Goal: Task Accomplishment & Management: Use online tool/utility

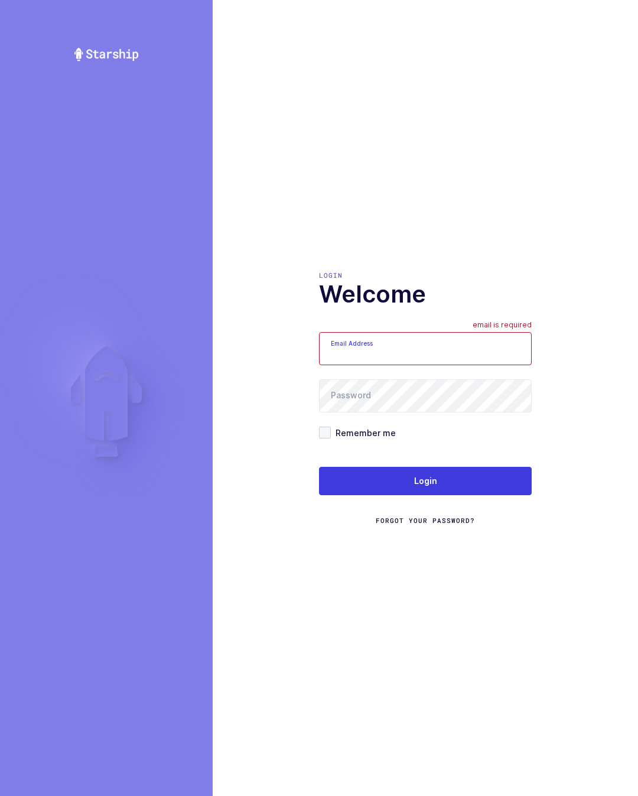
click at [423, 365] on input "Email Address" at bounding box center [425, 348] width 213 height 33
click at [443, 359] on input "Email Address" at bounding box center [425, 348] width 213 height 33
click at [460, 354] on input "Email Address" at bounding box center [425, 348] width 213 height 33
click at [454, 365] on input "Email Address" at bounding box center [425, 348] width 213 height 33
click at [451, 365] on input "Email Address" at bounding box center [425, 348] width 213 height 33
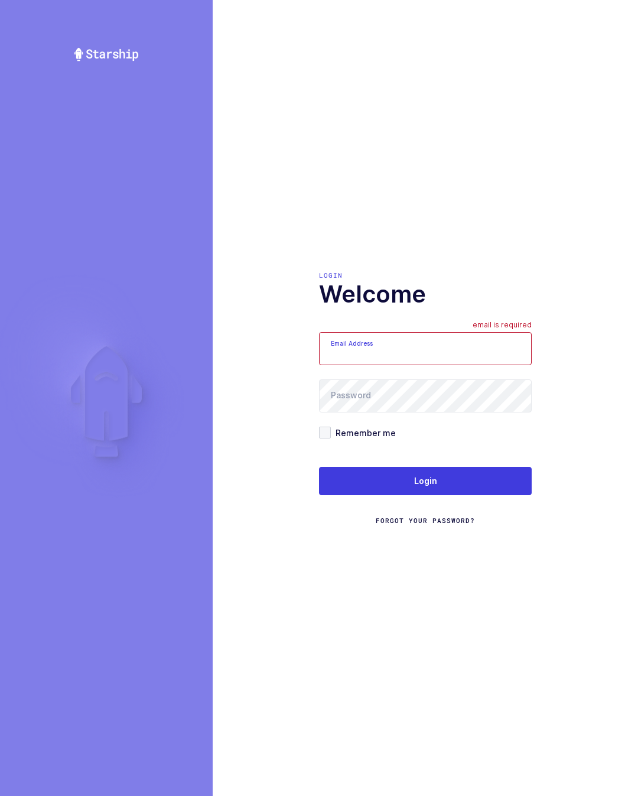
click at [448, 365] on input "Email Address" at bounding box center [425, 348] width 213 height 33
type input "[PERSON_NAME][EMAIL_ADDRESS][DOMAIN_NAME]"
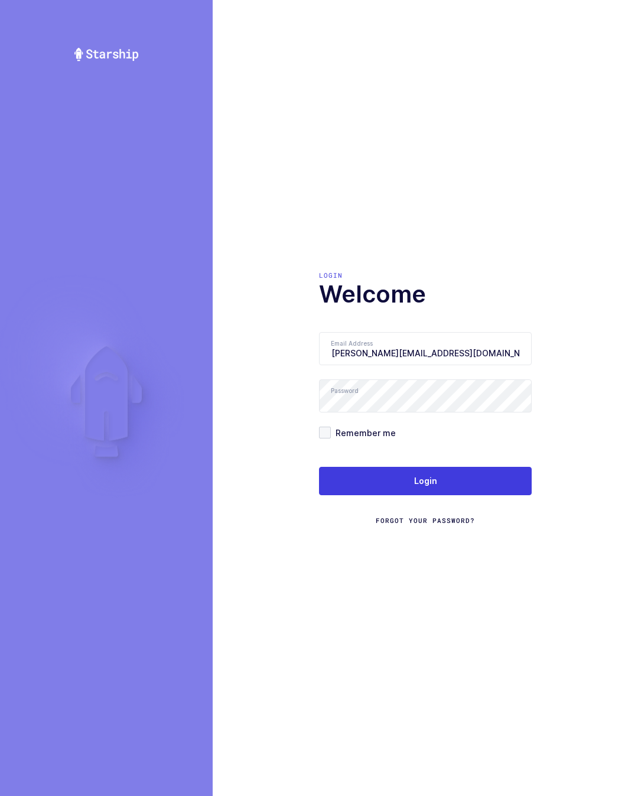
click at [465, 484] on button "Login" at bounding box center [425, 481] width 213 height 28
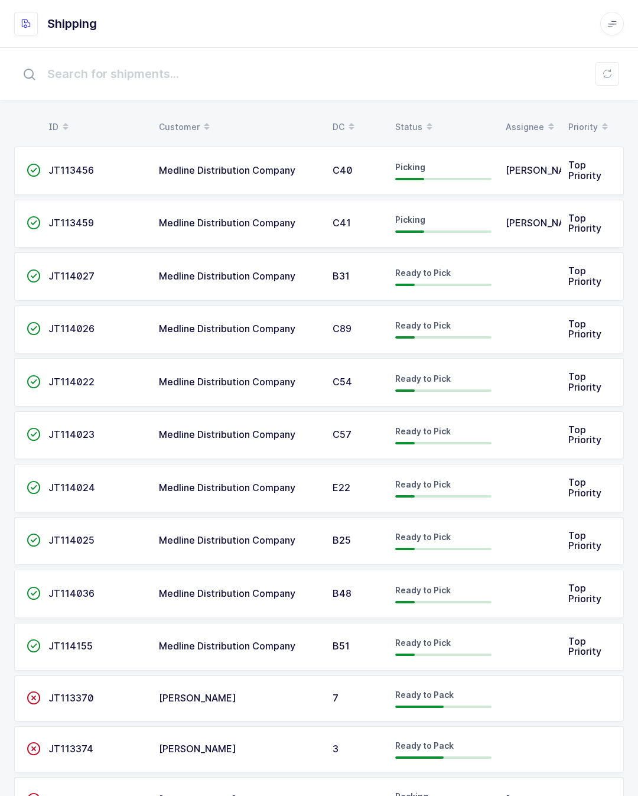
click at [565, 171] on td "Top Priority" at bounding box center [592, 171] width 63 height 48
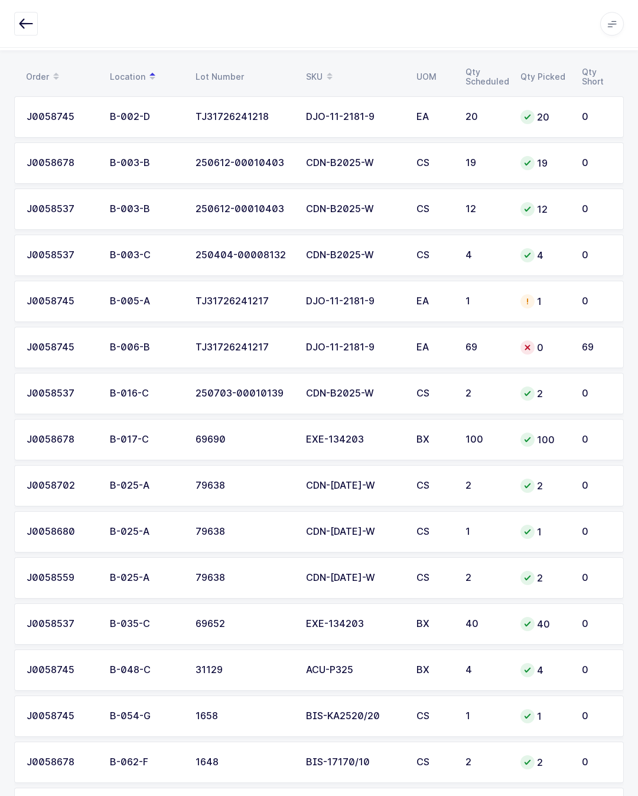
scroll to position [186, 0]
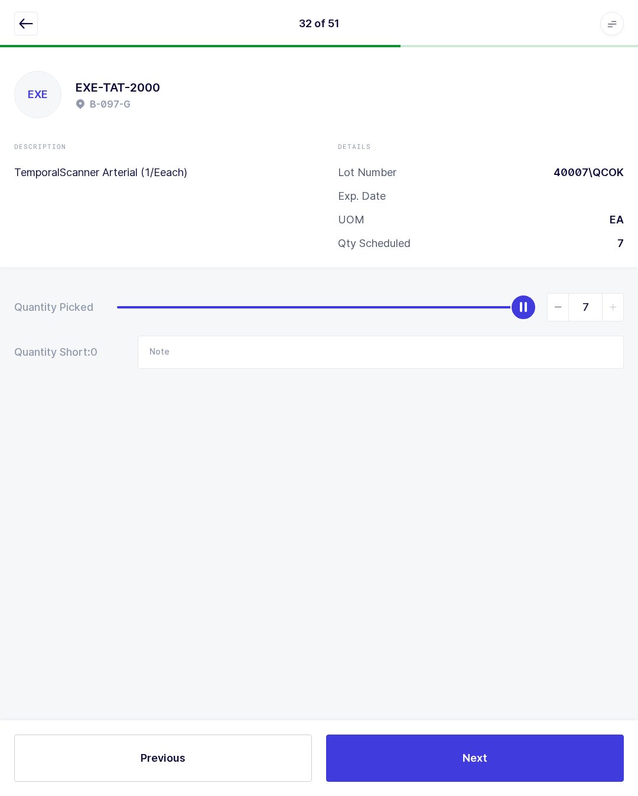
scroll to position [25, 0]
click at [638, 584] on div "EXE EXE-TAT-2000 B-097-G Description TemporalScanner Arterial (1/Eeach) Details…" at bounding box center [319, 421] width 638 height 749
click at [31, 30] on icon "button" at bounding box center [26, 24] width 14 height 14
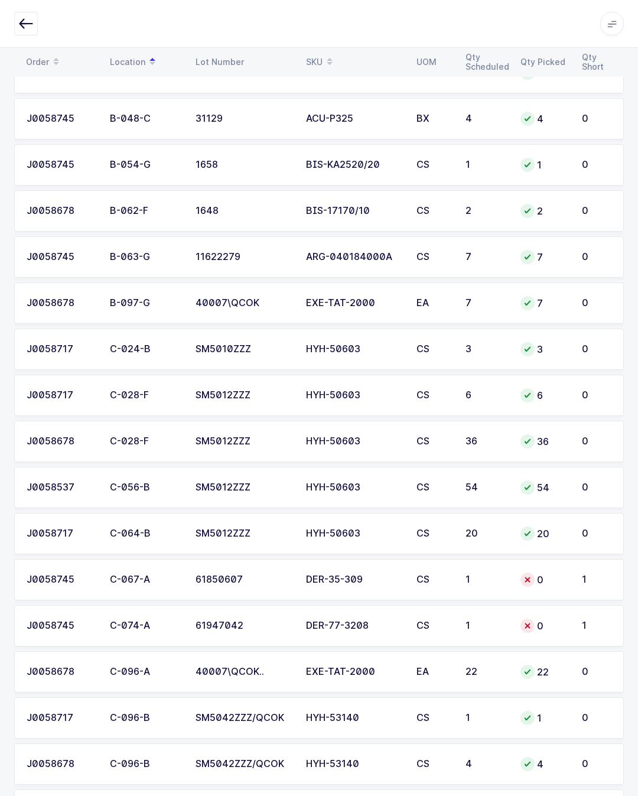
scroll to position [702, 0]
click at [585, 579] on div "1" at bounding box center [597, 579] width 30 height 11
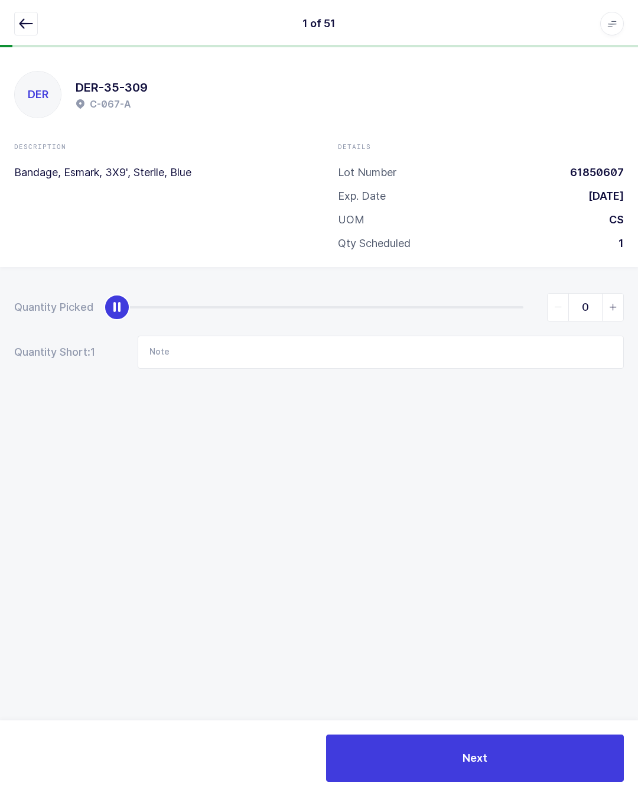
scroll to position [25, 0]
click at [511, 306] on div "slider between 0 and 1" at bounding box center [320, 307] width 407 height 2
type input "1"
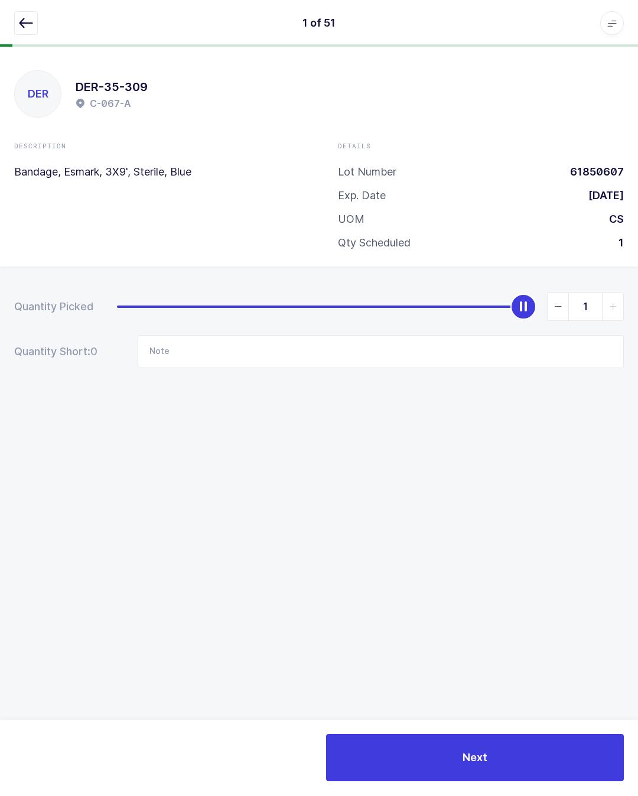
scroll to position [26, 0]
click at [30, 20] on icon "button" at bounding box center [26, 24] width 14 height 14
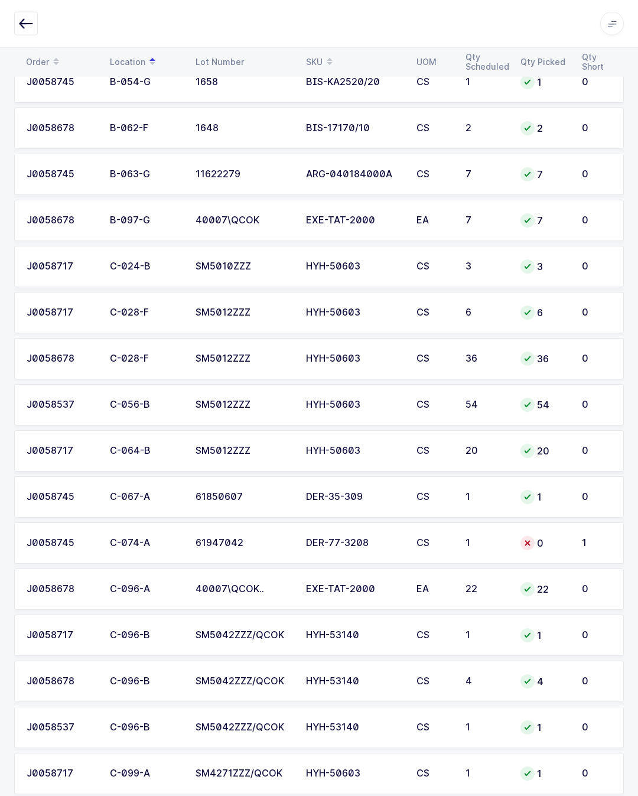
scroll to position [787, 0]
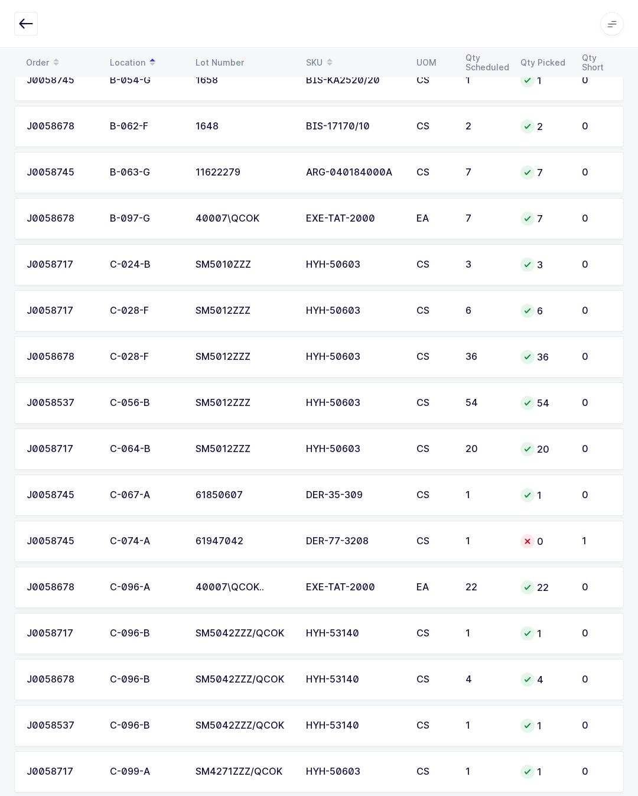
click at [563, 535] on div "0" at bounding box center [544, 541] width 47 height 14
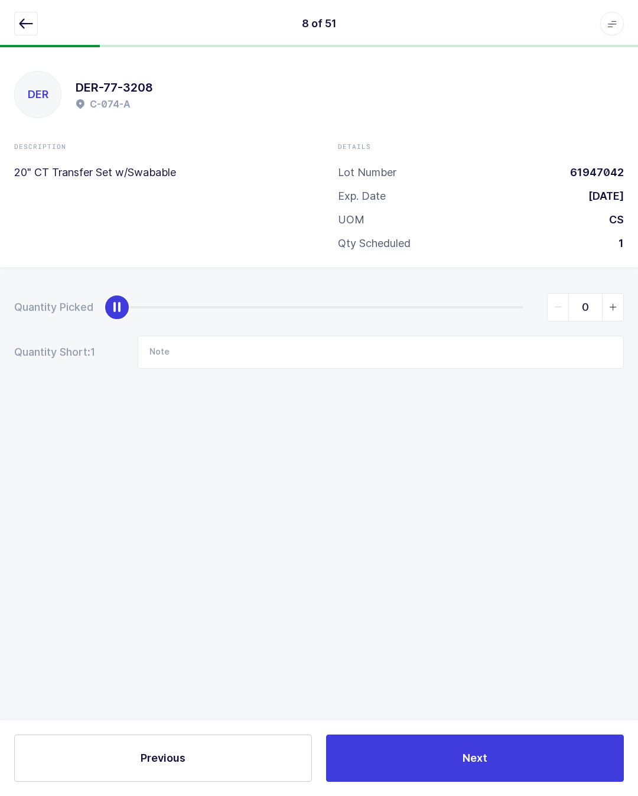
scroll to position [25, 0]
click at [525, 267] on div "Quantity Picked 0 Quantity Short: 1 Note" at bounding box center [319, 372] width 638 height 210
click at [523, 293] on div "0" at bounding box center [370, 307] width 507 height 28
click at [519, 306] on div "slider between 0 and 1" at bounding box center [320, 307] width 407 height 2
type input "1"
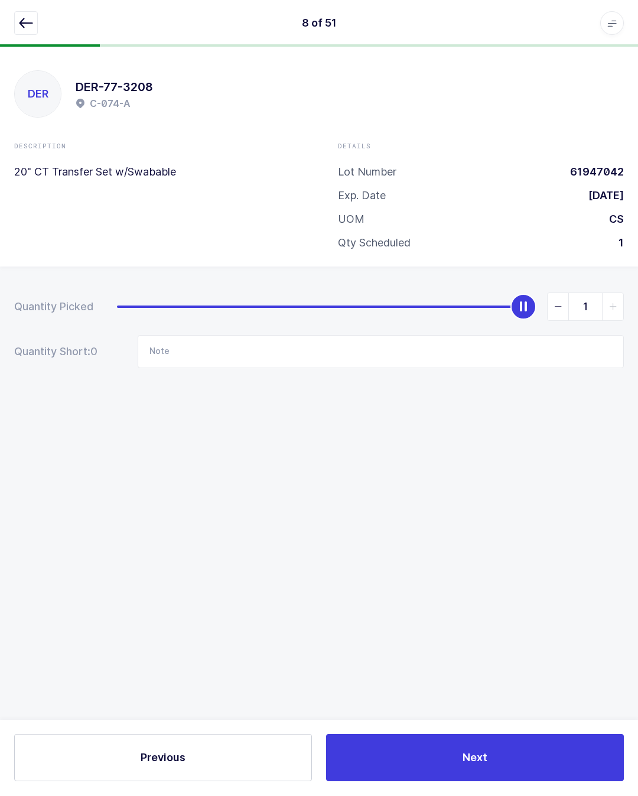
scroll to position [26, 0]
click at [30, 23] on icon "button" at bounding box center [26, 24] width 14 height 14
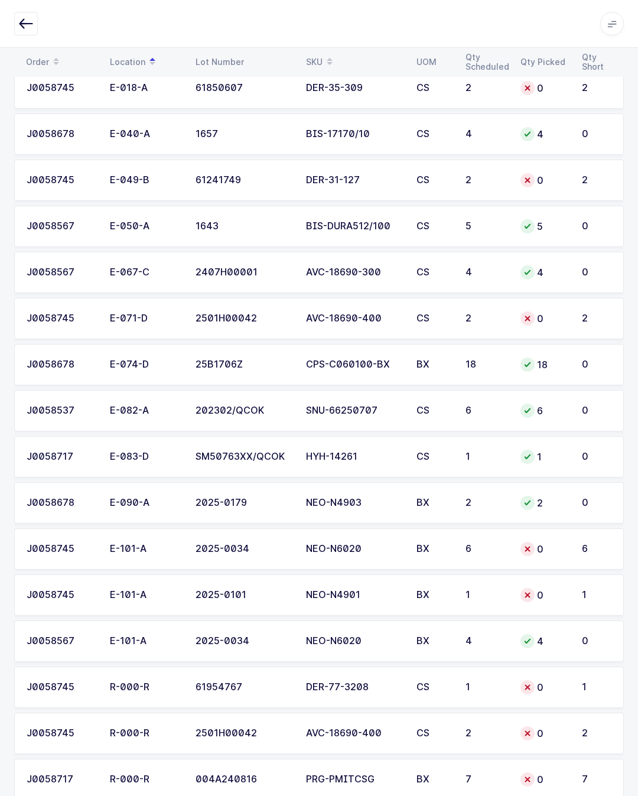
scroll to position [1747, 0]
click at [589, 552] on div "6" at bounding box center [597, 549] width 30 height 11
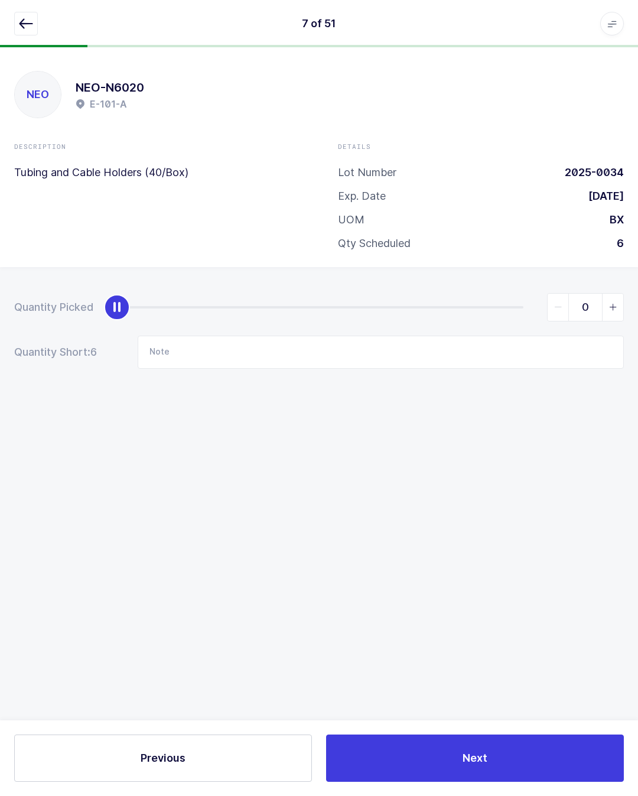
scroll to position [25, 0]
click at [520, 293] on div "0" at bounding box center [370, 307] width 507 height 28
click at [529, 293] on div "0" at bounding box center [370, 307] width 507 height 28
click at [524, 293] on div "0" at bounding box center [370, 307] width 507 height 28
click at [522, 306] on div "slider between 0 and 6" at bounding box center [320, 307] width 407 height 2
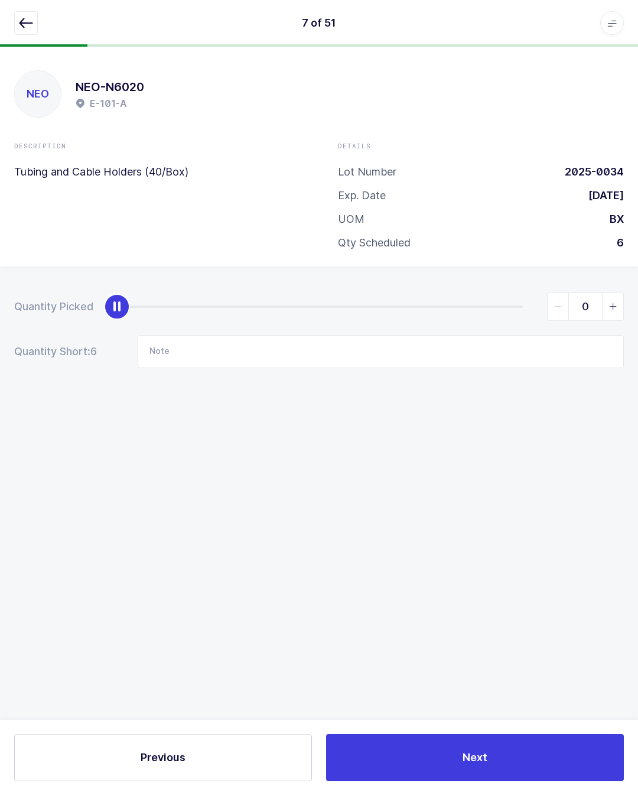
type input "6"
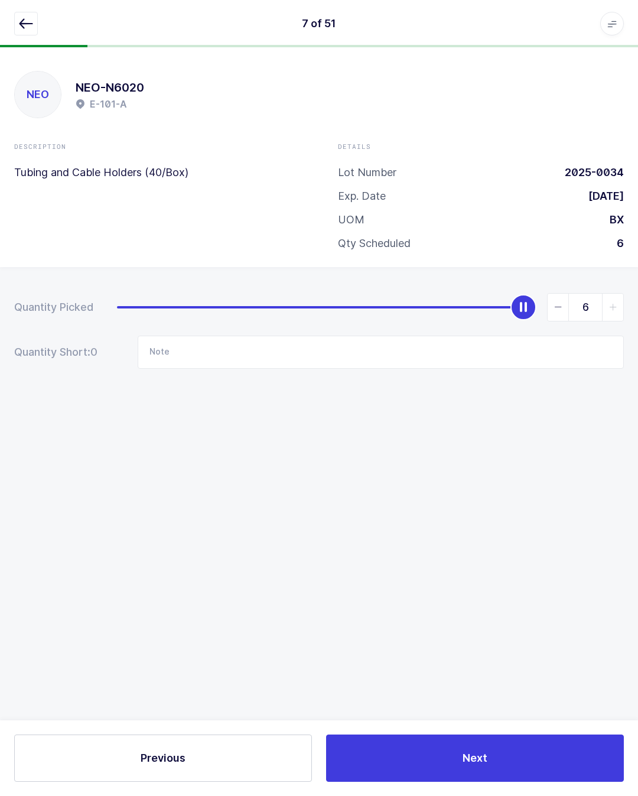
click at [28, 18] on icon "button" at bounding box center [26, 24] width 14 height 14
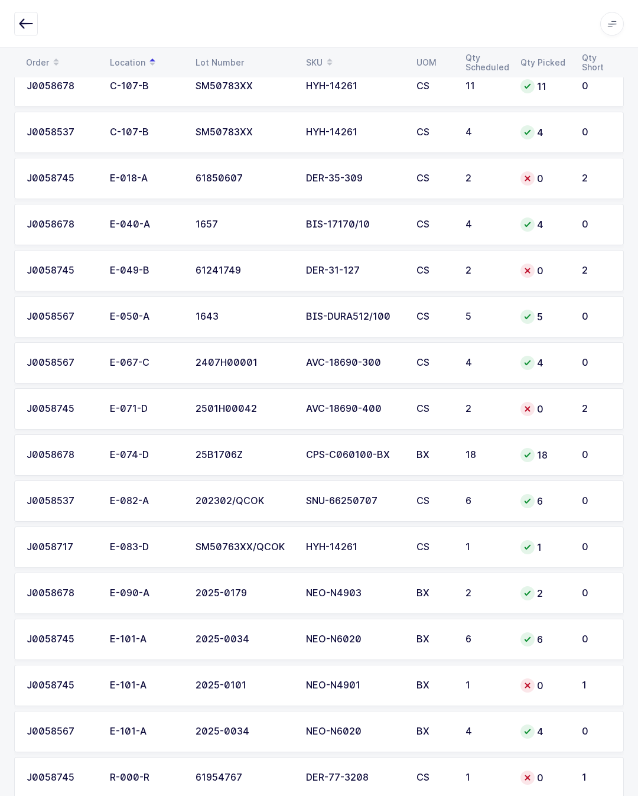
scroll to position [1656, 0]
click at [574, 177] on td "0" at bounding box center [544, 178] width 61 height 41
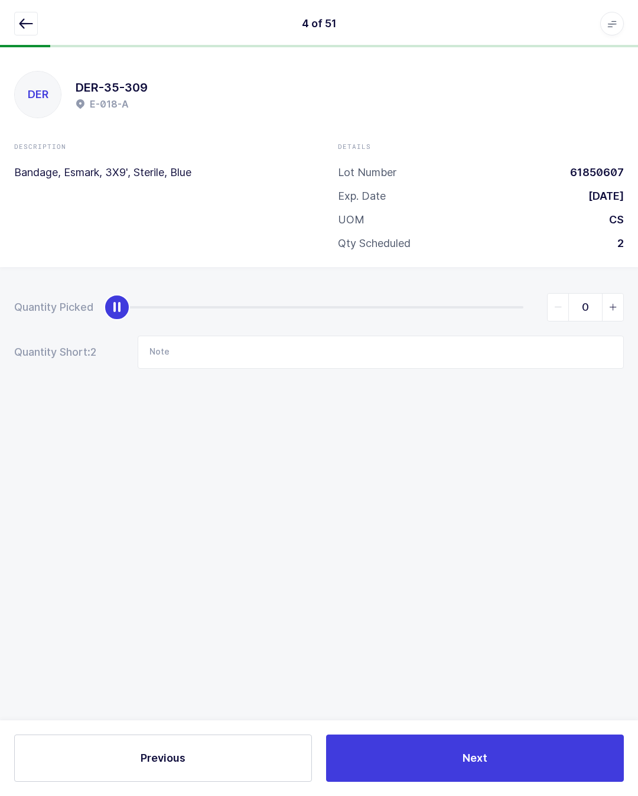
scroll to position [25, 0]
click at [521, 293] on div "0" at bounding box center [370, 307] width 507 height 28
click at [521, 306] on div "slider between 0 and 2" at bounding box center [320, 307] width 407 height 2
type input "2"
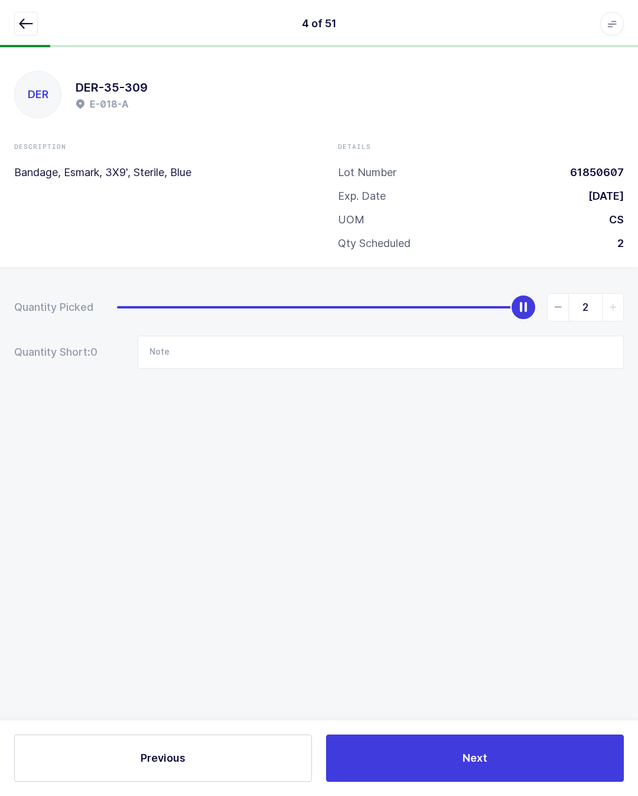
click at [31, 17] on icon "button" at bounding box center [26, 24] width 14 height 14
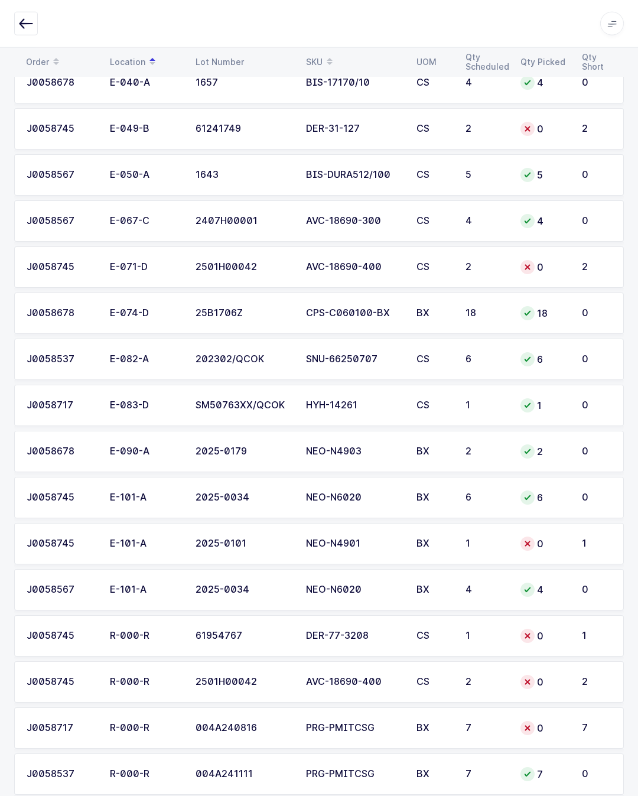
scroll to position [1798, 0]
click at [546, 550] on div "0" at bounding box center [544, 544] width 47 height 14
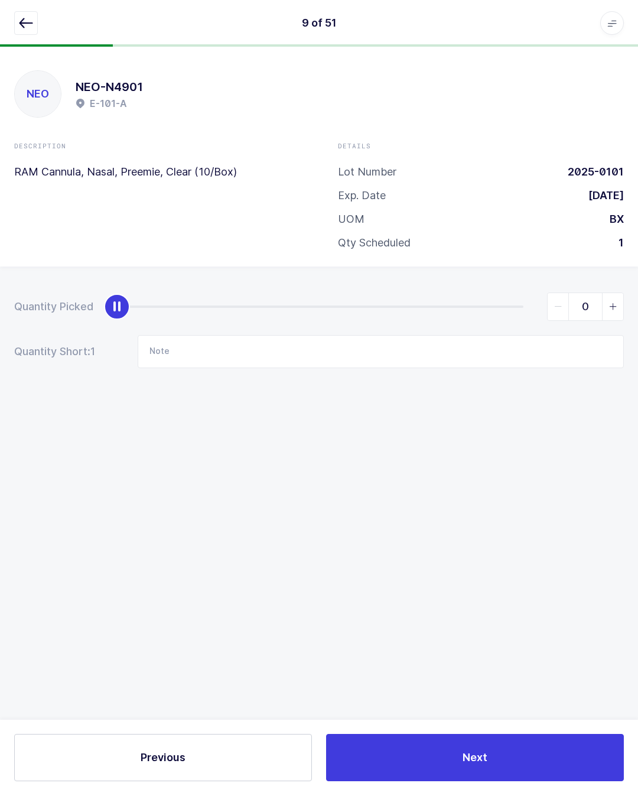
click at [507, 306] on div "slider between 0 and 1" at bounding box center [320, 307] width 407 height 2
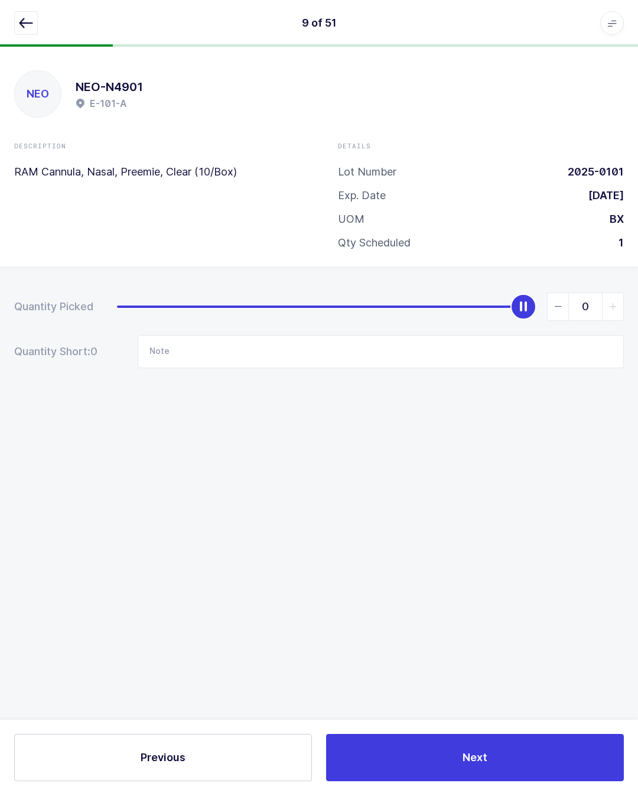
type input "1"
click at [37, 22] on button "button" at bounding box center [26, 24] width 24 height 24
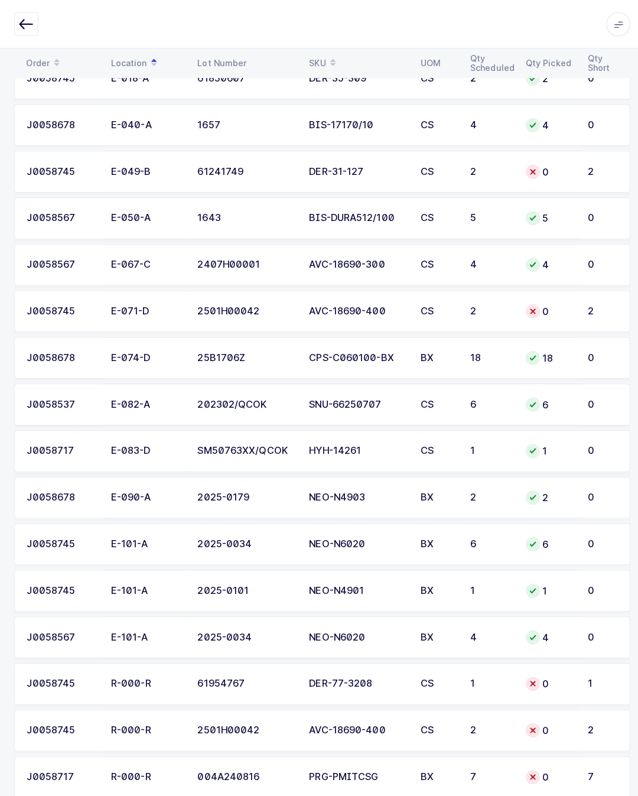
scroll to position [1753, 0]
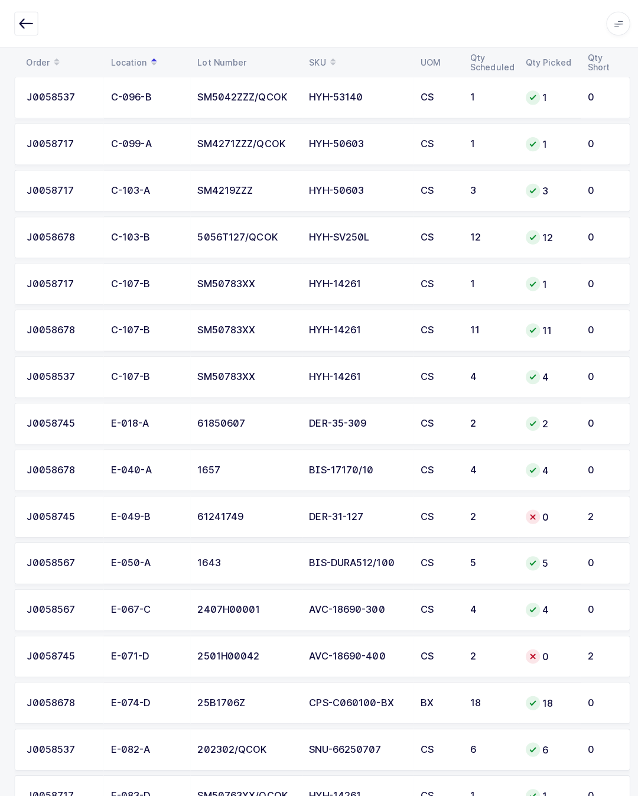
scroll to position [1416, 0]
click at [574, 515] on td "0" at bounding box center [544, 510] width 61 height 41
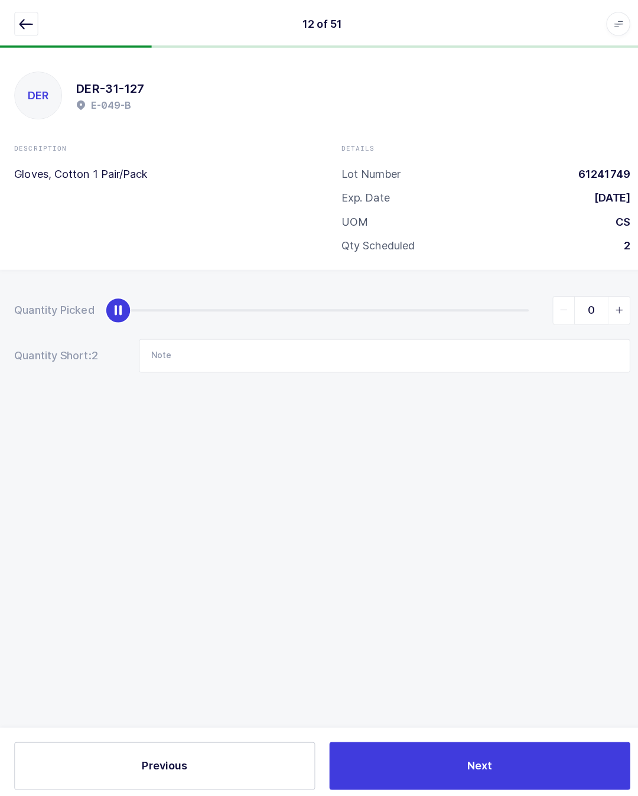
click at [511, 293] on div "0" at bounding box center [370, 307] width 507 height 28
click at [527, 301] on div "0" at bounding box center [370, 307] width 507 height 28
click at [531, 298] on div "0" at bounding box center [370, 307] width 507 height 28
click at [521, 293] on div "0" at bounding box center [370, 307] width 507 height 28
click at [518, 306] on div "slider between 0 and 2" at bounding box center [320, 307] width 407 height 2
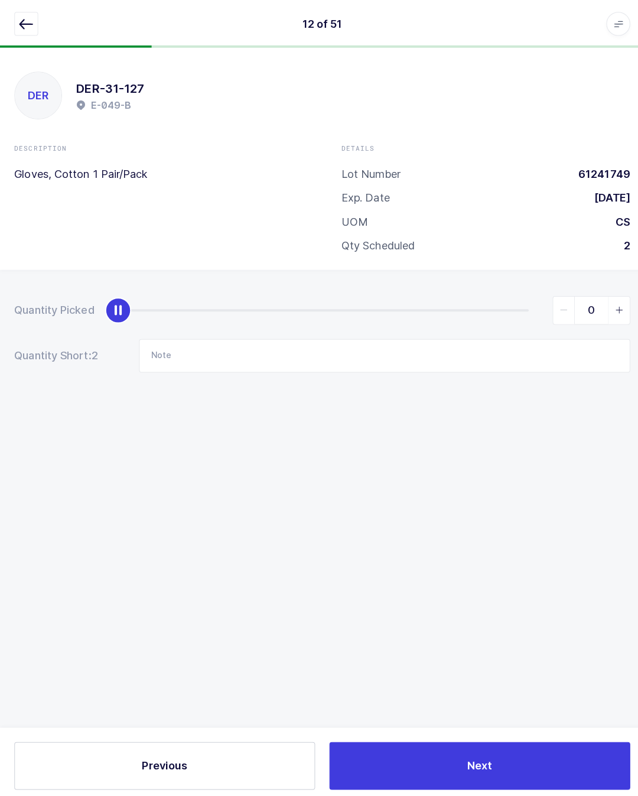
type input "2"
click at [37, 27] on button "button" at bounding box center [26, 24] width 24 height 24
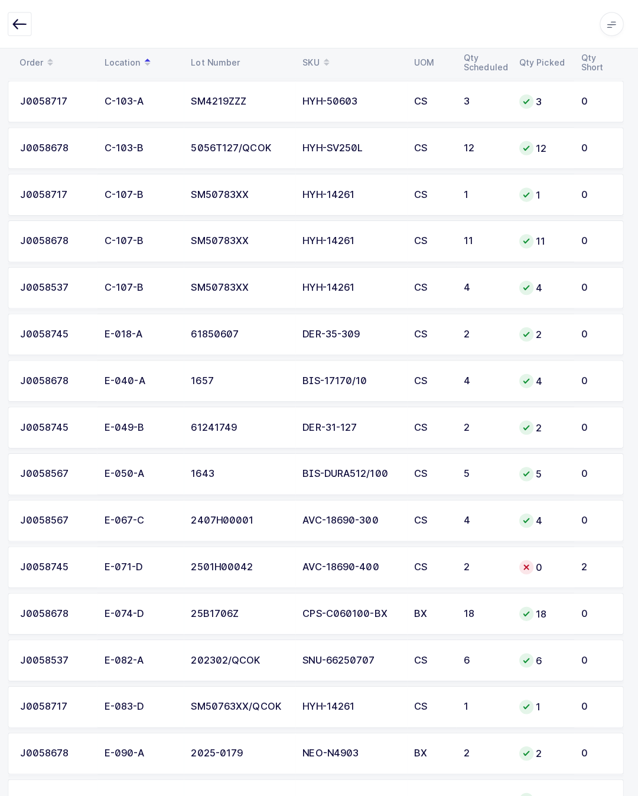
scroll to position [1506, 0]
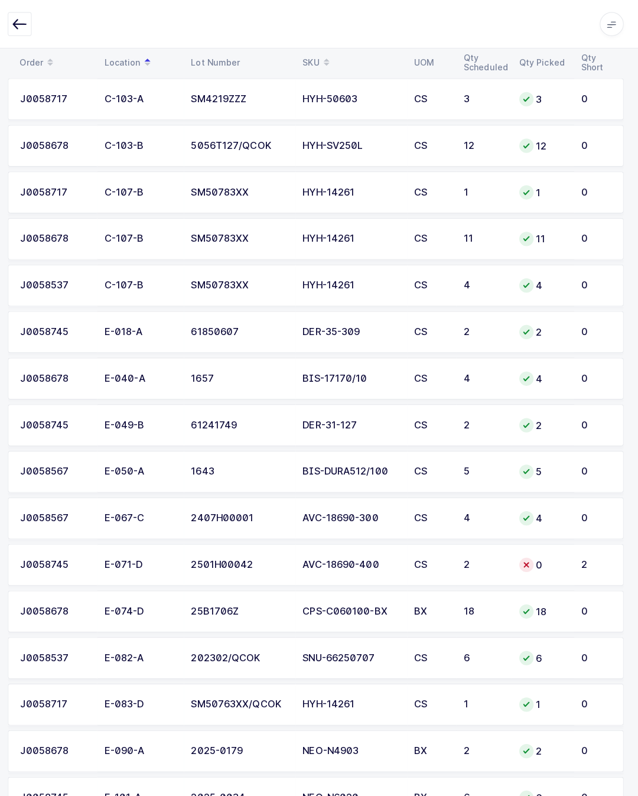
click at [536, 557] on div "0" at bounding box center [544, 559] width 47 height 14
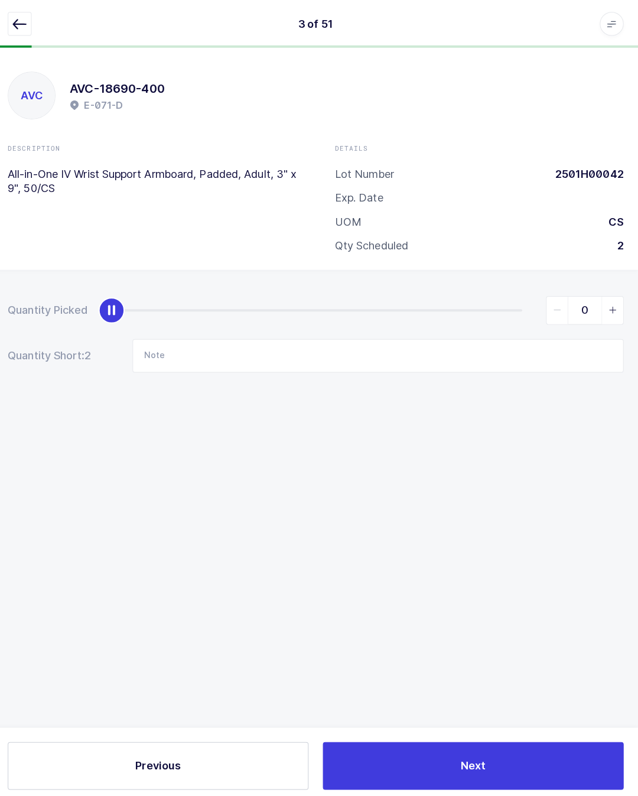
click at [531, 300] on div "0" at bounding box center [370, 307] width 507 height 28
click at [508, 306] on div "slider between 0 and 2" at bounding box center [320, 307] width 407 height 2
type input "2"
click at [19, 17] on icon "button" at bounding box center [26, 24] width 14 height 14
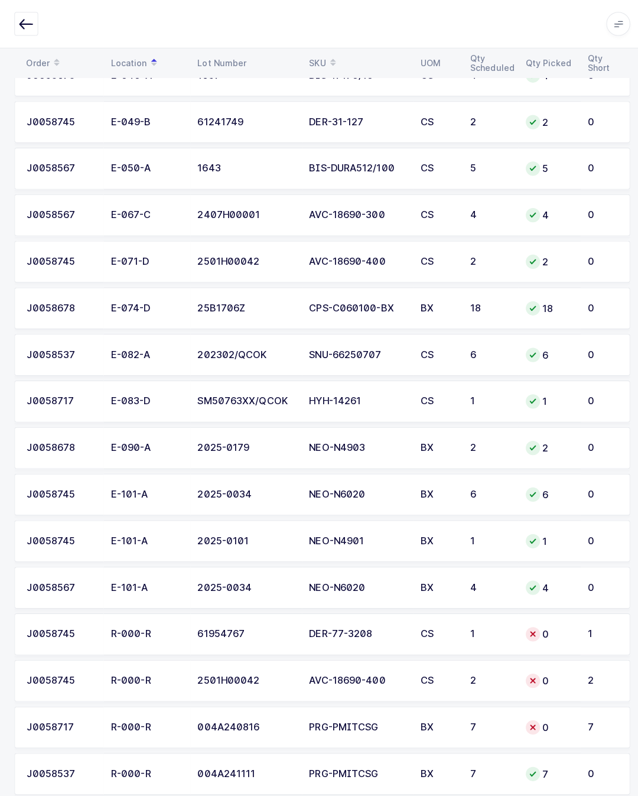
scroll to position [1806, 0]
click at [165, 658] on td "R-000-R" at bounding box center [146, 673] width 86 height 41
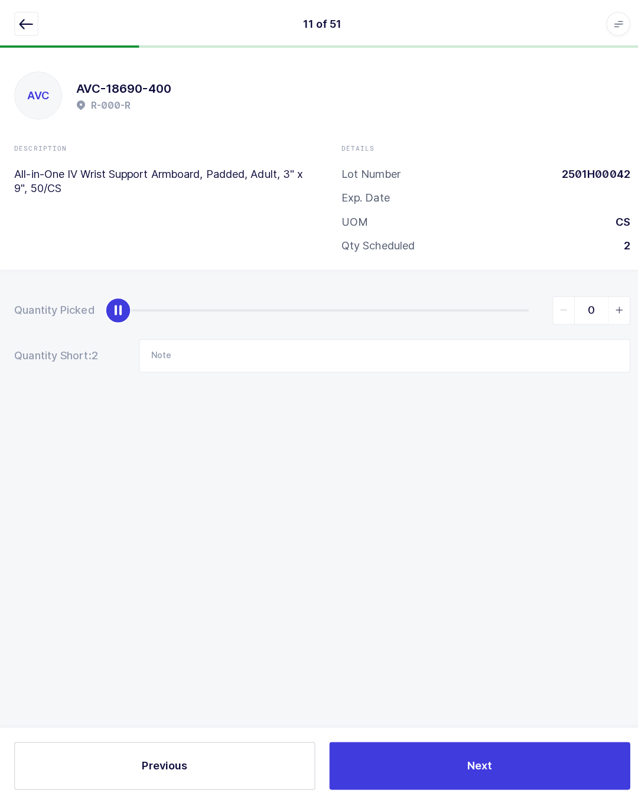
scroll to position [8, 0]
type input "2"
click at [35, 26] on button "button" at bounding box center [26, 24] width 24 height 24
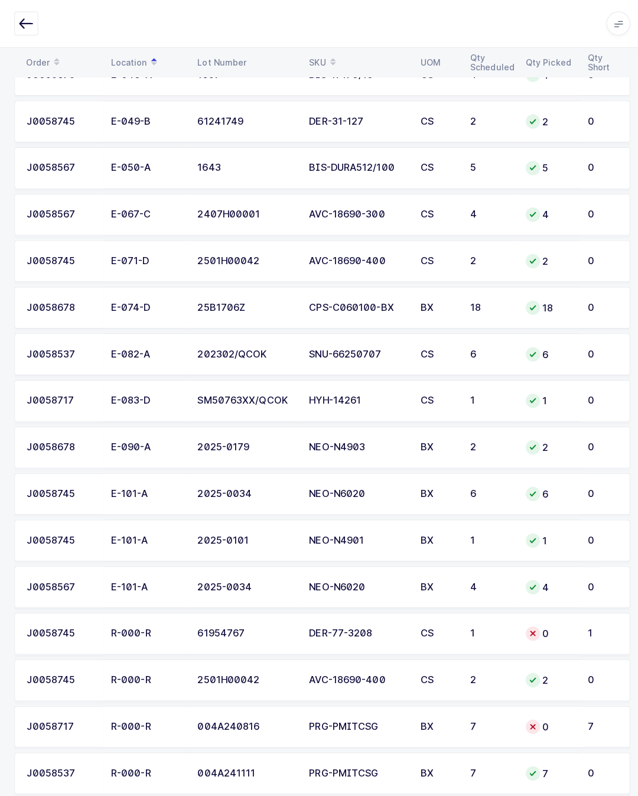
scroll to position [1806, 0]
click at [623, 781] on td "0" at bounding box center [599, 765] width 49 height 41
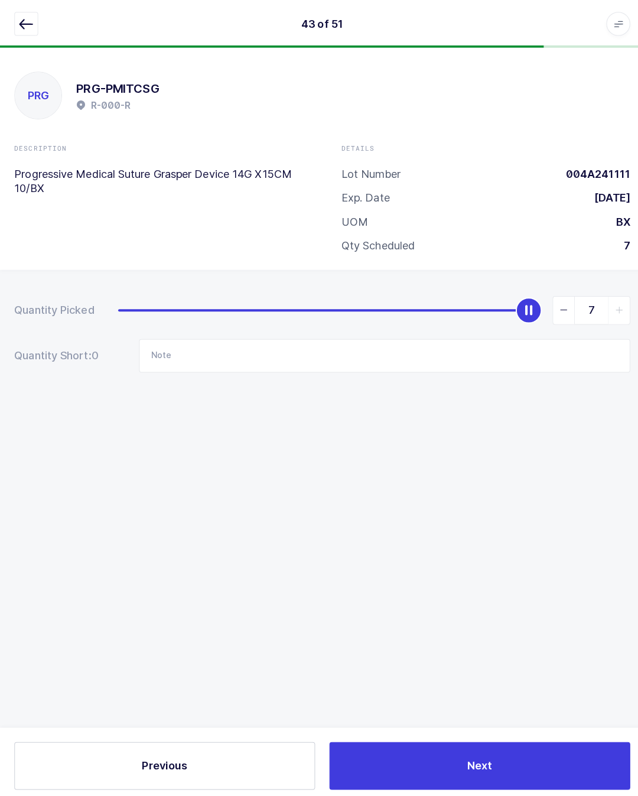
scroll to position [8, 0]
click at [21, 17] on icon "button" at bounding box center [26, 24] width 14 height 14
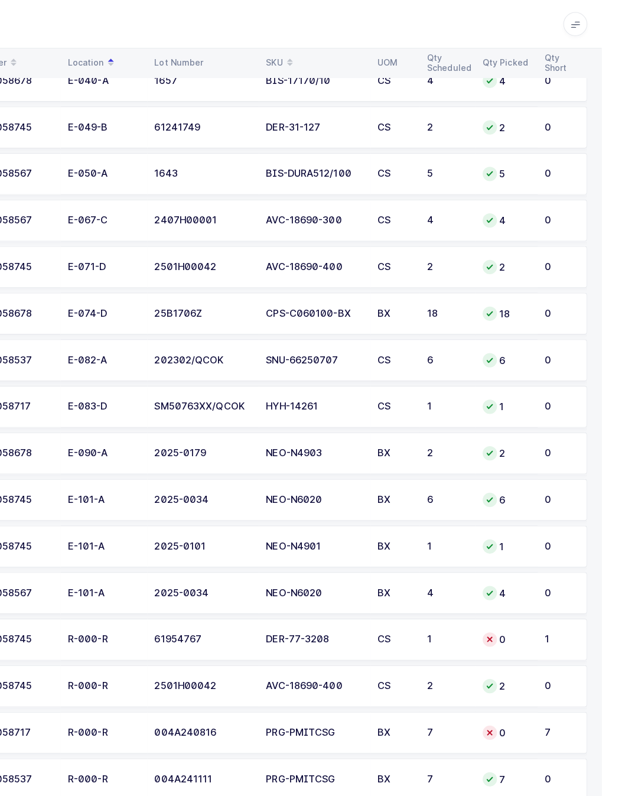
scroll to position [1800, 0]
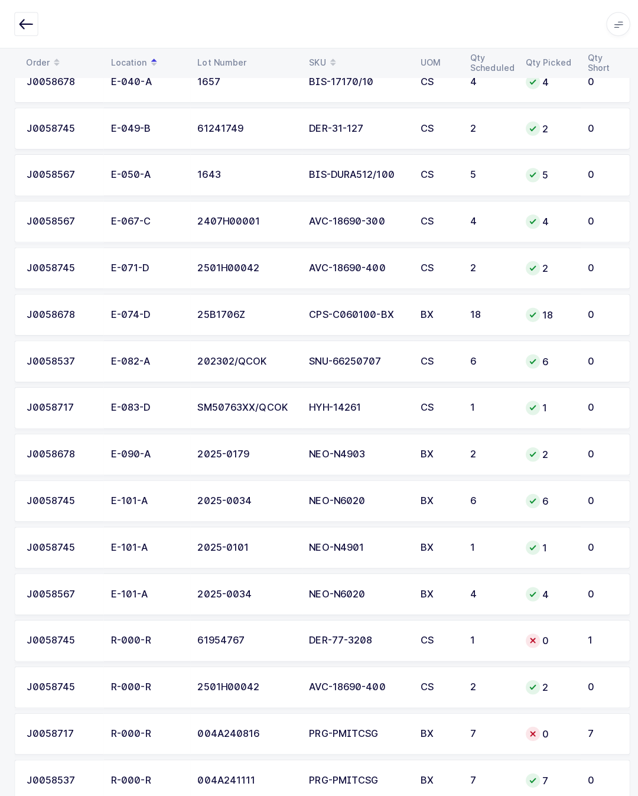
click at [615, 491] on td "0" at bounding box center [599, 495] width 49 height 41
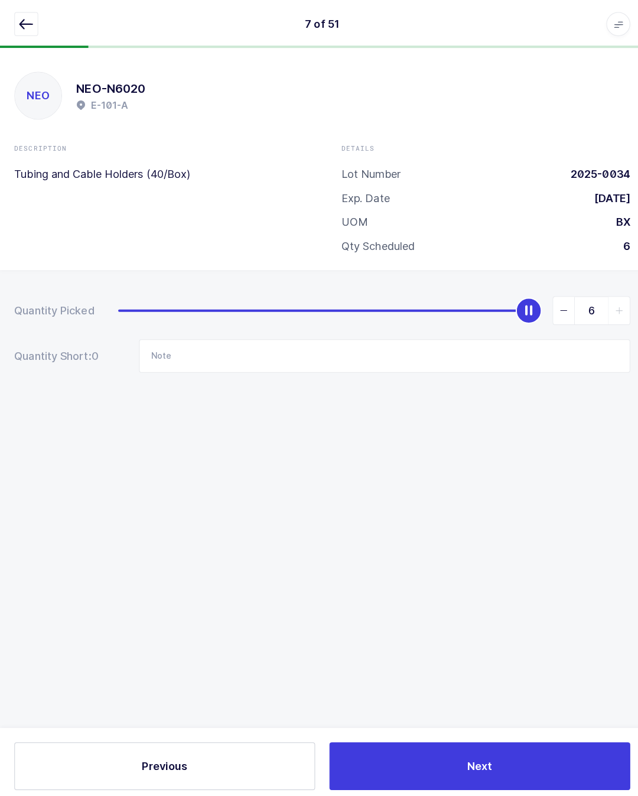
scroll to position [8, 0]
click at [542, 487] on div "NEO NEO-N6020 E-101-A Description Tubing and Cable Holders (40/Box) Details Lot…" at bounding box center [319, 421] width 638 height 749
click at [526, 480] on div "NEO NEO-N6020 E-101-A Description Tubing and Cable Holders (40/Box) Details Lot…" at bounding box center [319, 421] width 638 height 749
click at [24, 14] on button "button" at bounding box center [26, 24] width 24 height 24
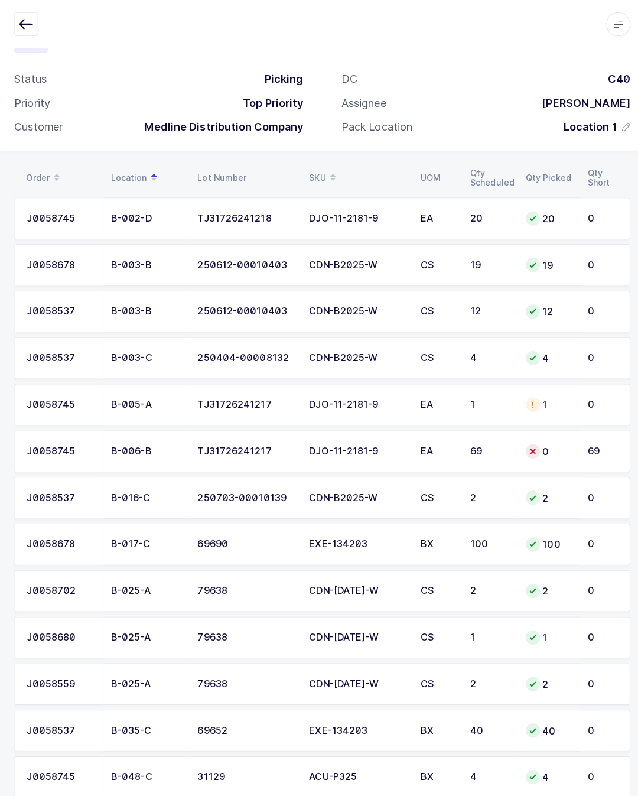
scroll to position [59, 0]
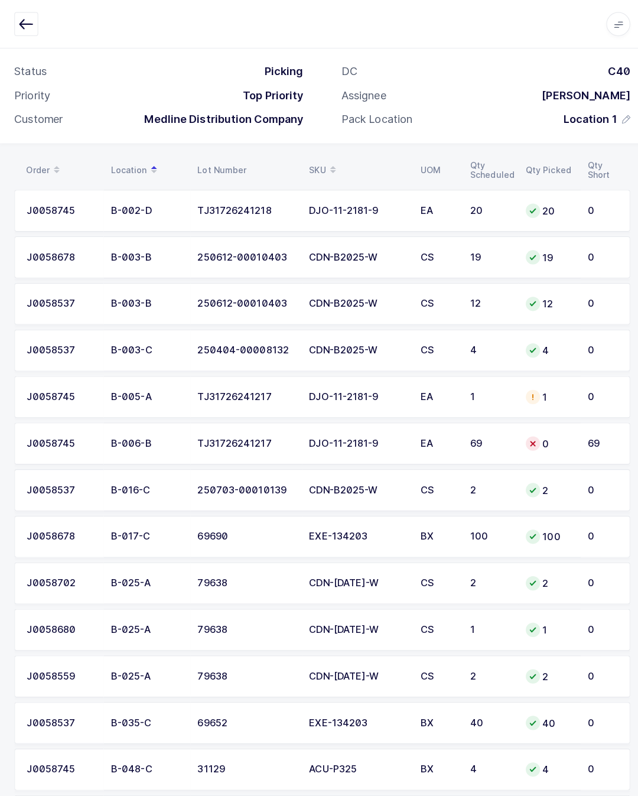
click at [587, 440] on div "69" at bounding box center [597, 439] width 30 height 11
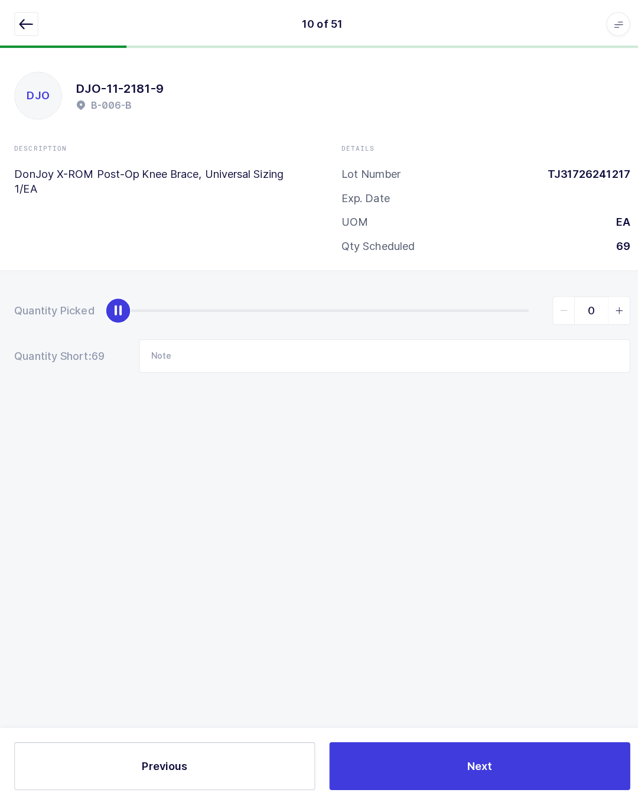
scroll to position [8, 0]
click at [529, 293] on div "0" at bounding box center [370, 307] width 507 height 28
click at [522, 306] on div "slider between 0 and 69" at bounding box center [320, 307] width 407 height 2
type input "69"
click at [531, 343] on input "Note" at bounding box center [381, 352] width 486 height 33
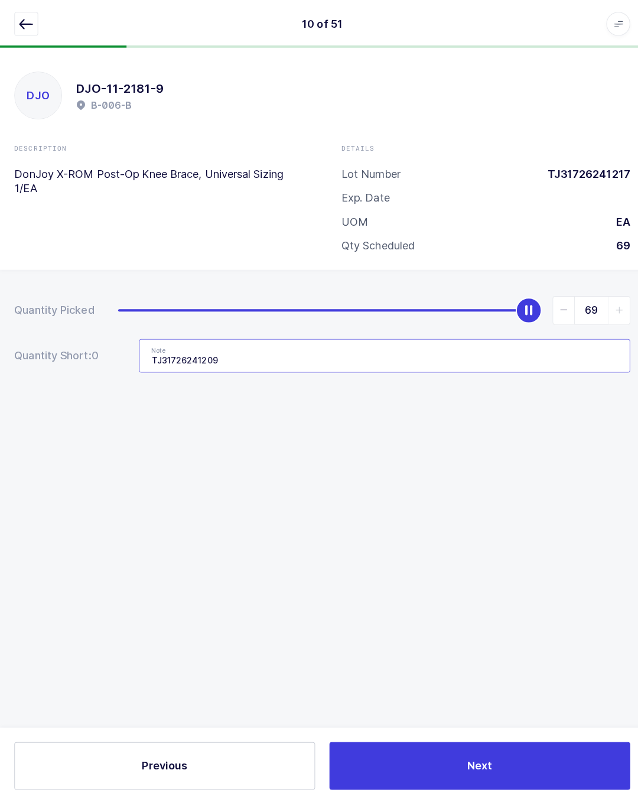
type input "TJ31726241209"
click at [31, 33] on button "button" at bounding box center [26, 24] width 24 height 24
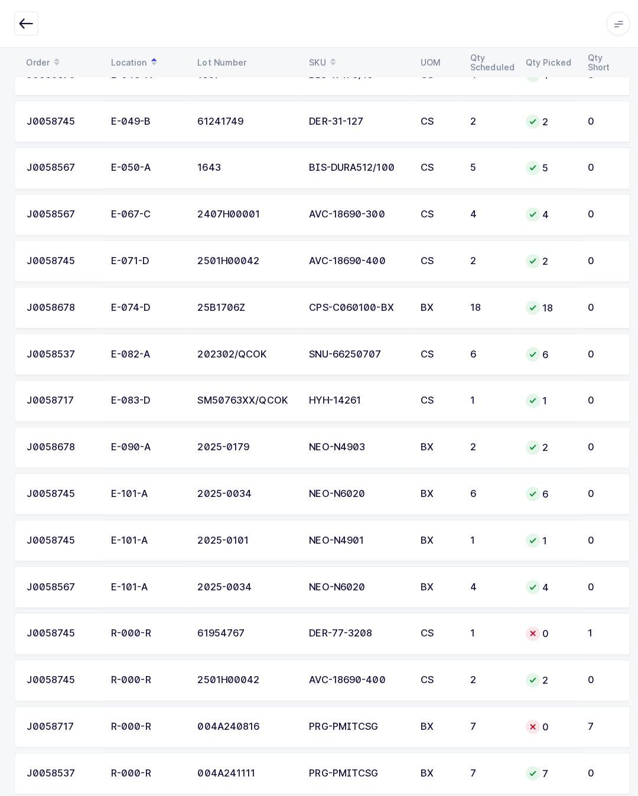
scroll to position [1806, 0]
click at [574, 707] on td "0" at bounding box center [544, 719] width 61 height 41
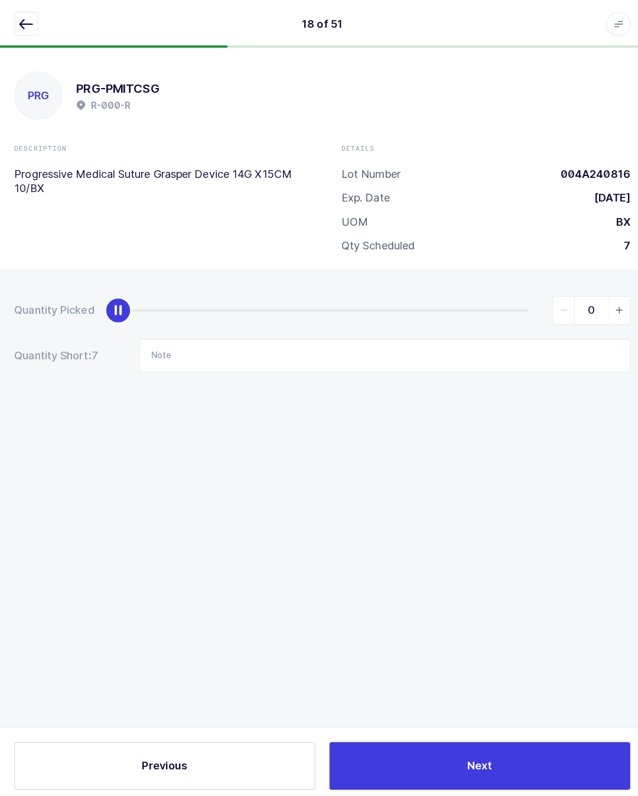
click at [511, 293] on div "0" at bounding box center [370, 307] width 507 height 28
click at [522, 306] on div "slider between 0 and 7" at bounding box center [320, 307] width 407 height 2
type input "7"
click at [31, 22] on icon "button" at bounding box center [26, 24] width 14 height 14
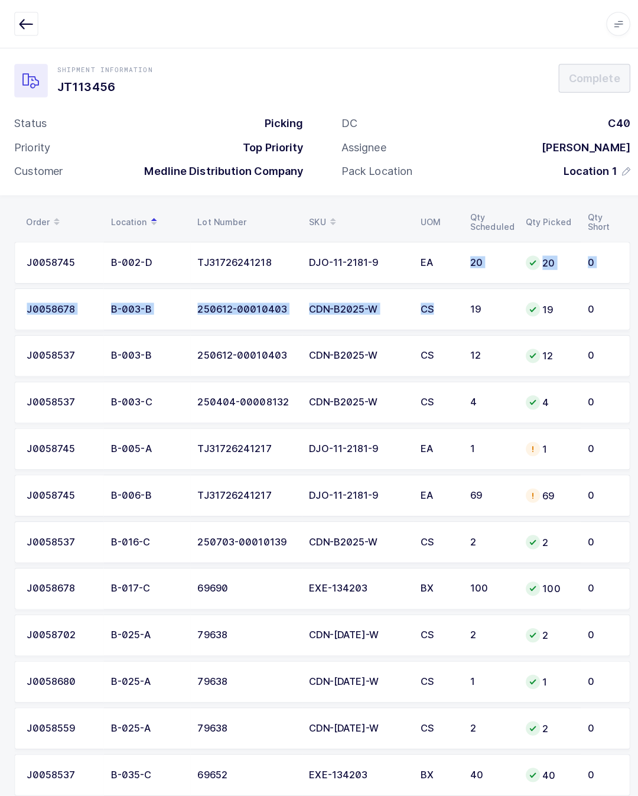
click at [488, 163] on div "Pack Location Location 1" at bounding box center [481, 170] width 286 height 14
click at [30, 14] on button "button" at bounding box center [26, 24] width 24 height 24
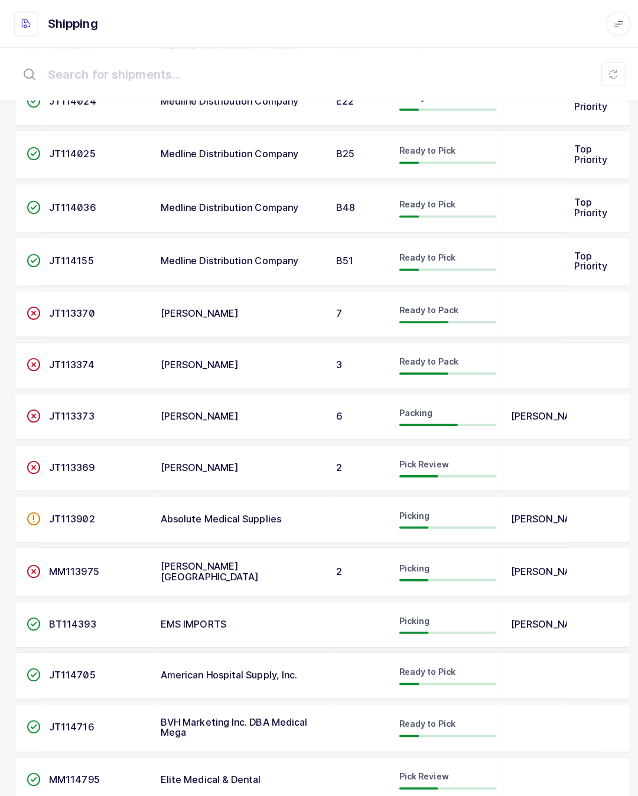
scroll to position [388, 0]
click at [538, 657] on td at bounding box center [530, 669] width 63 height 46
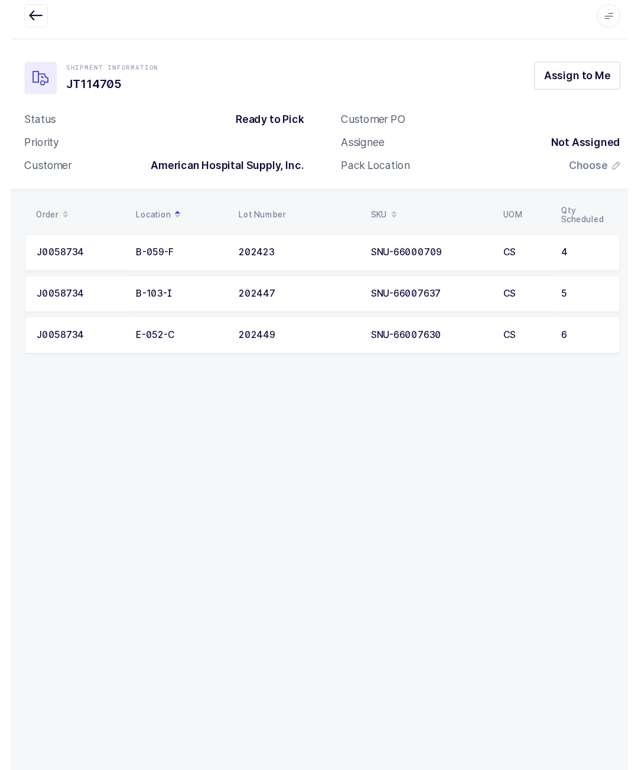
scroll to position [13, 0]
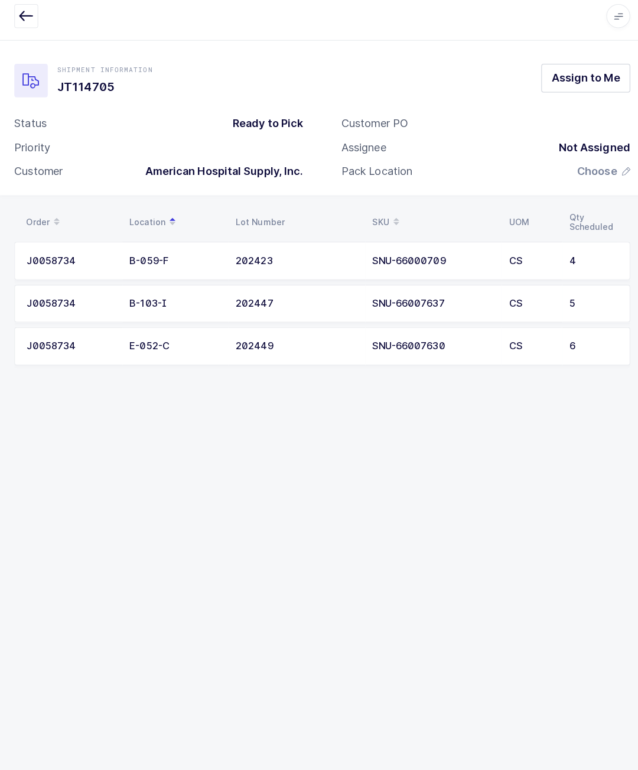
click at [27, 25] on button "button" at bounding box center [26, 24] width 24 height 24
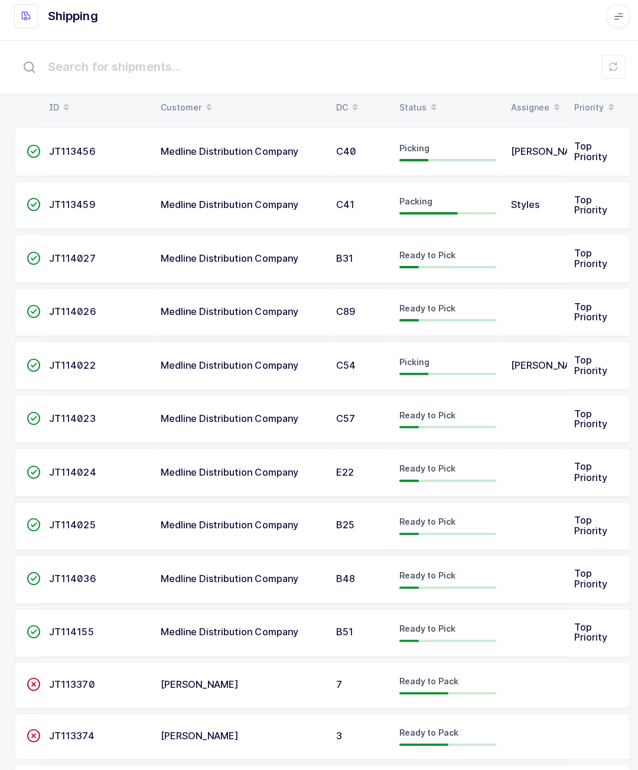
click at [591, 259] on span "Top Priority" at bounding box center [584, 263] width 33 height 22
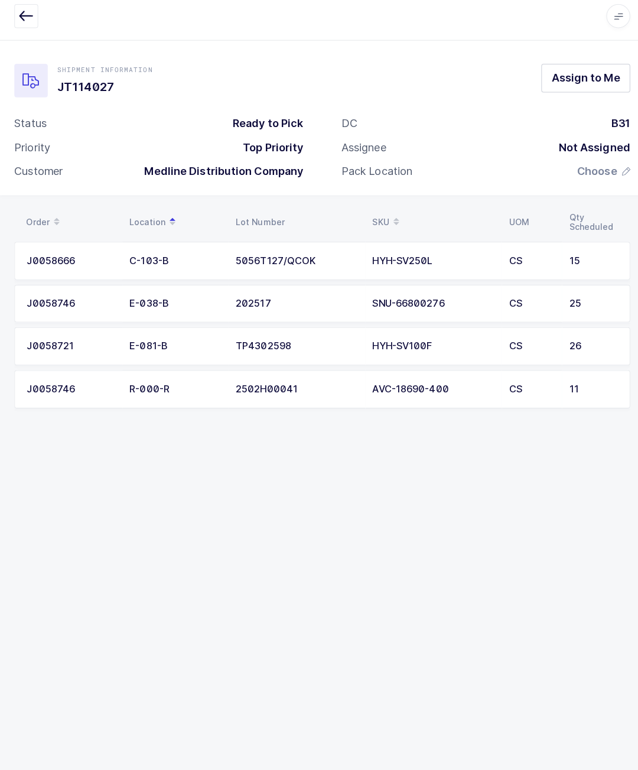
click at [37, 18] on button "button" at bounding box center [26, 24] width 24 height 24
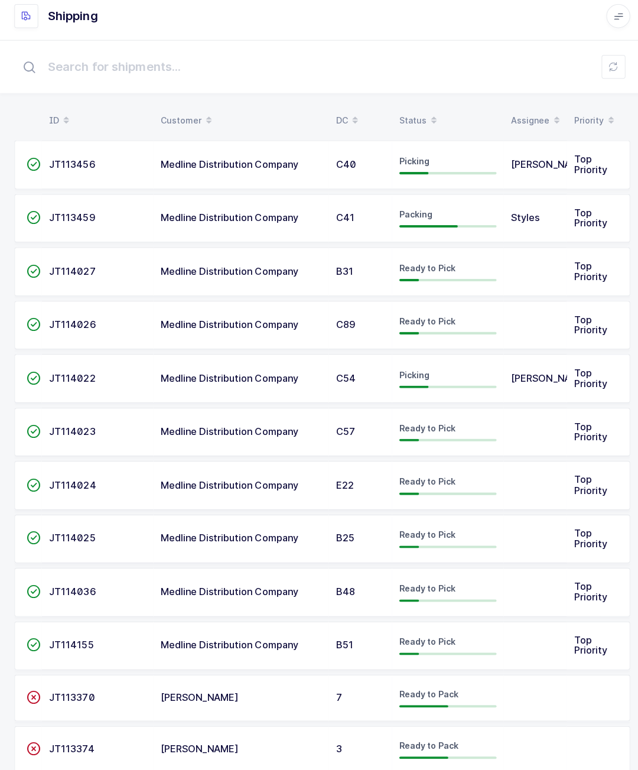
click at [553, 323] on td at bounding box center [530, 330] width 63 height 48
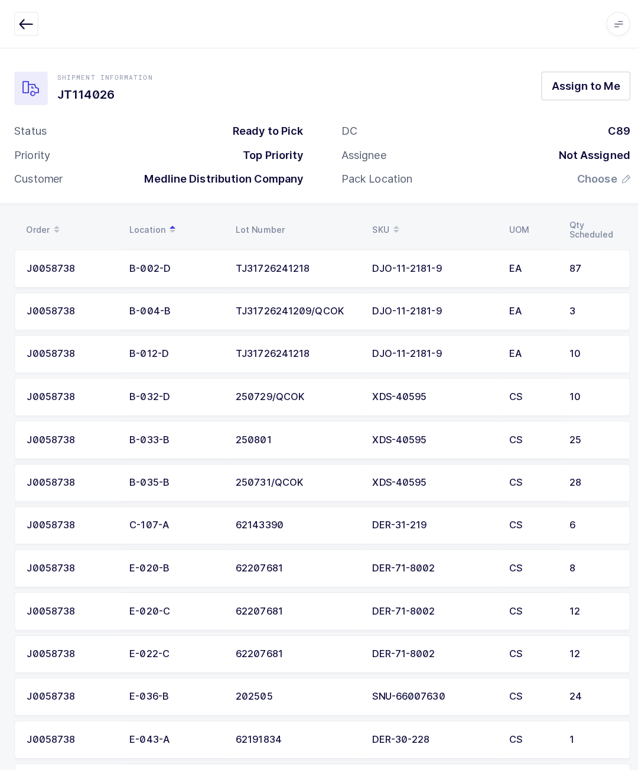
click at [21, 24] on icon "button" at bounding box center [26, 24] width 14 height 14
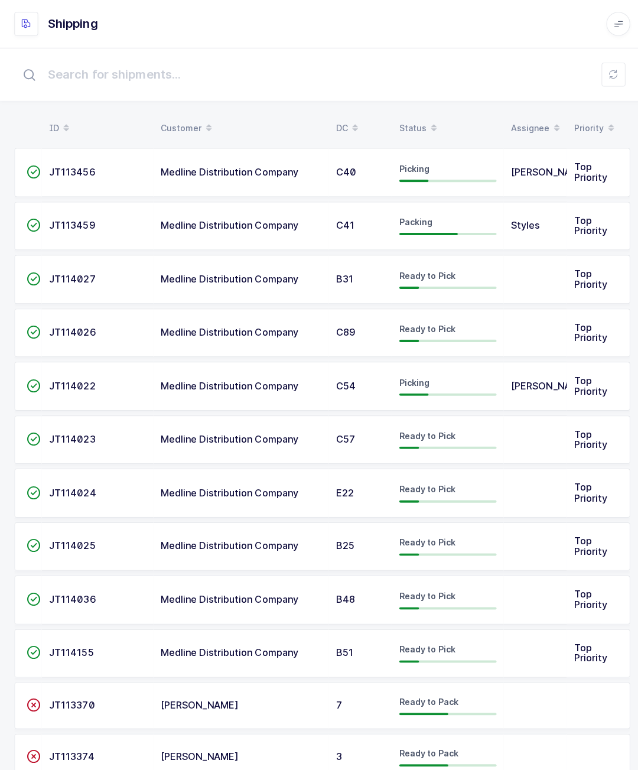
click at [154, 158] on td "Medline Distribution Company" at bounding box center [239, 171] width 174 height 48
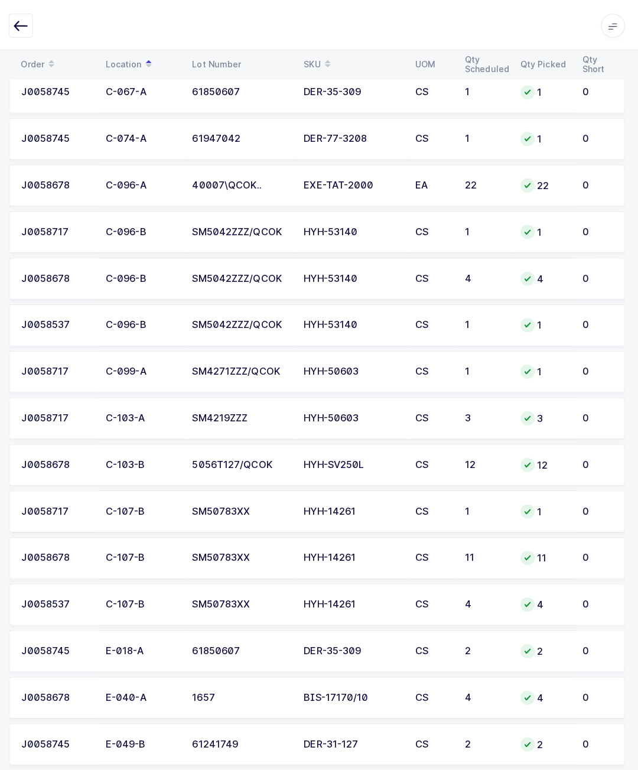
click at [526, 407] on div at bounding box center [528, 412] width 14 height 14
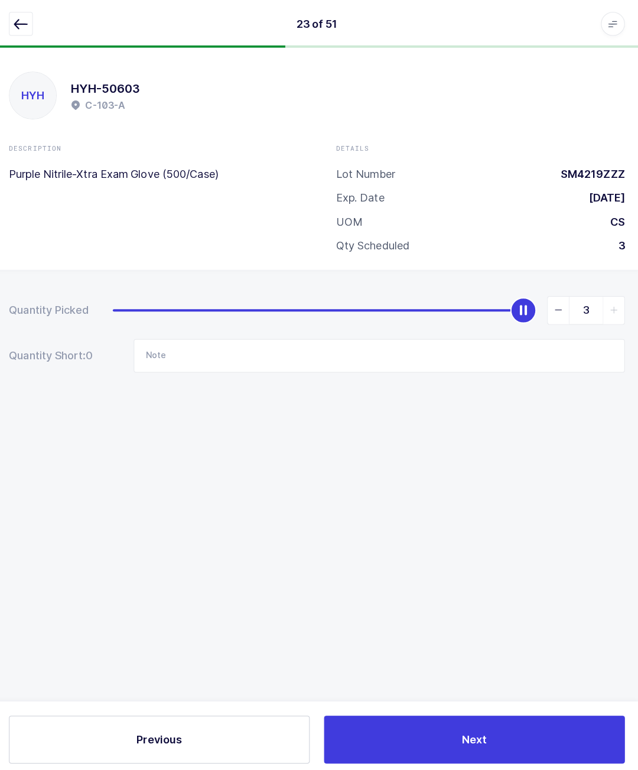
click at [22, 33] on button "button" at bounding box center [26, 24] width 24 height 24
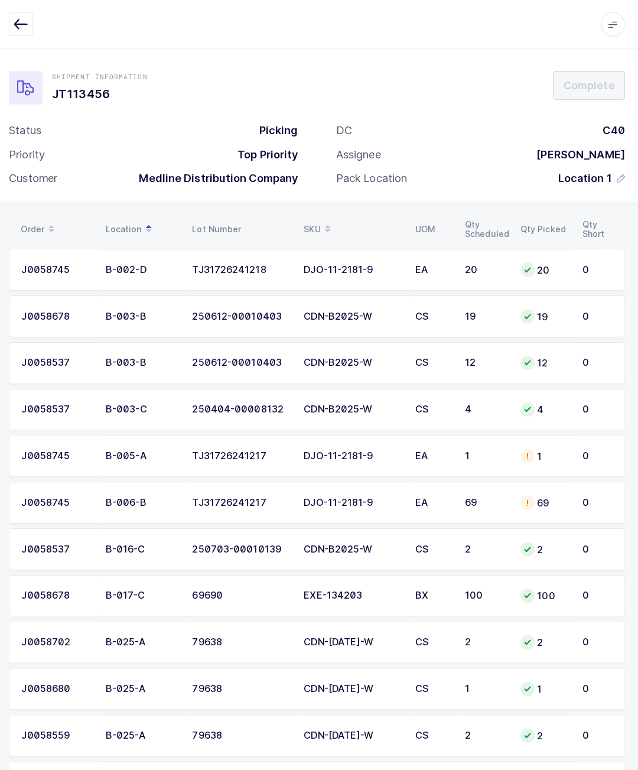
scroll to position [0, 0]
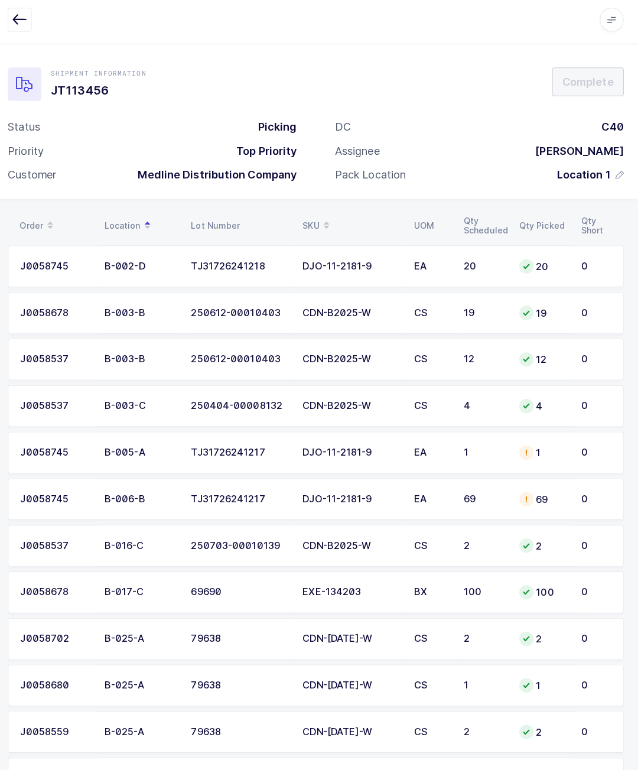
click at [490, 63] on div "Shipment Information JT113456 Complete Status Picking Priority Top Priority Cus…" at bounding box center [319, 124] width 638 height 154
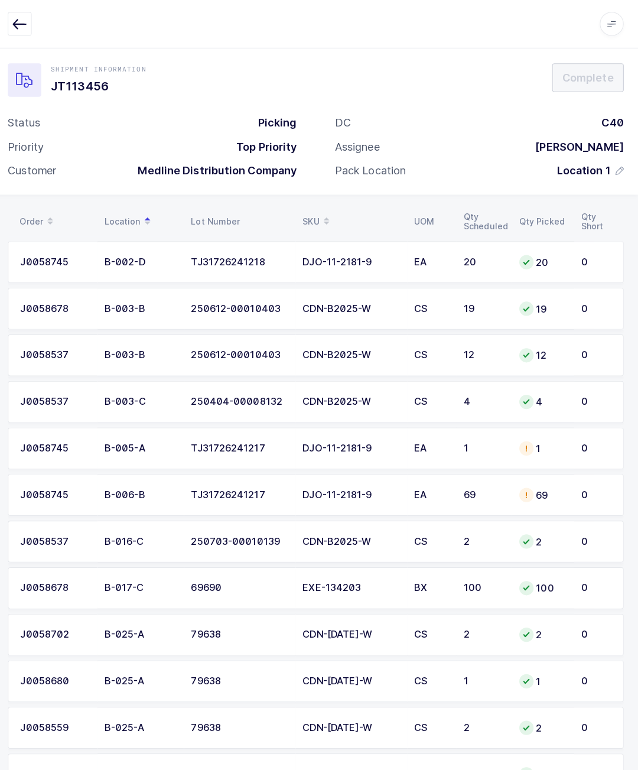
scroll to position [7, 0]
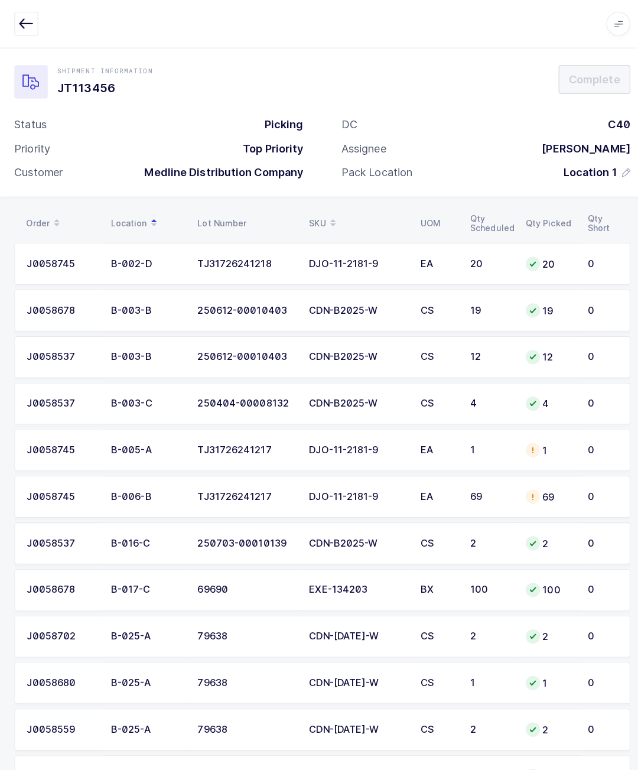
click at [25, 19] on icon "button" at bounding box center [26, 24] width 14 height 14
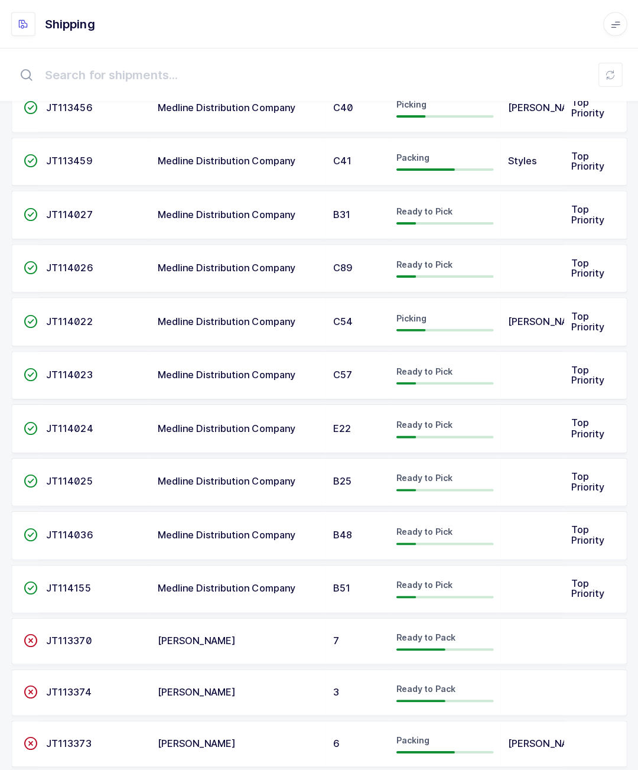
scroll to position [67, 0]
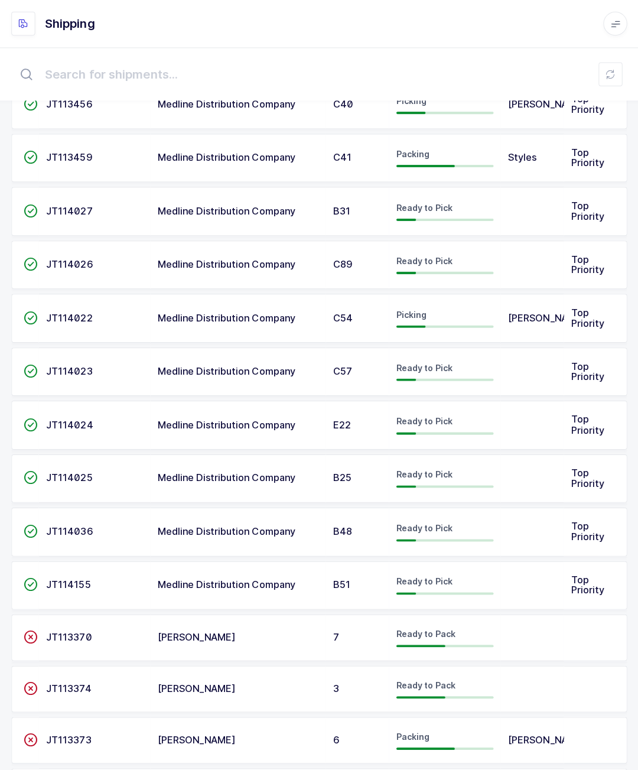
click at [579, 370] on span "Top Priority" at bounding box center [584, 368] width 33 height 22
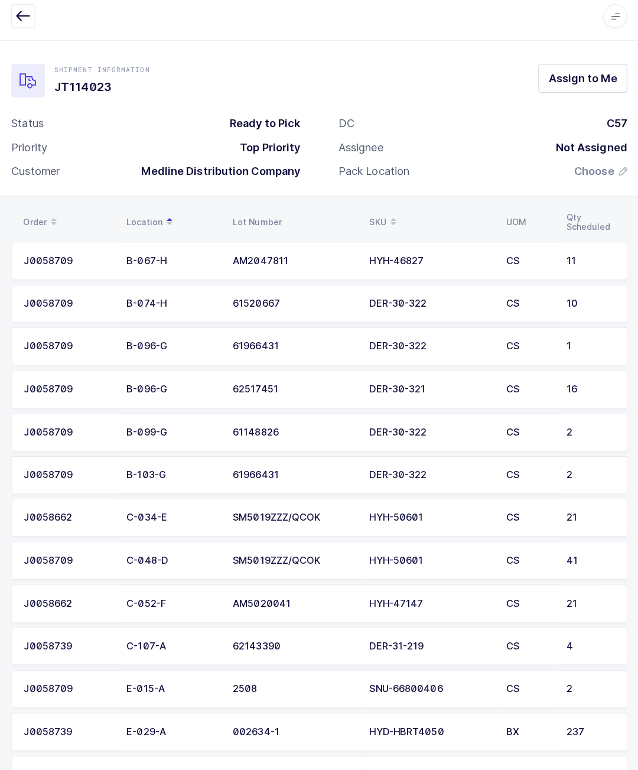
click at [25, 26] on button "button" at bounding box center [26, 24] width 24 height 24
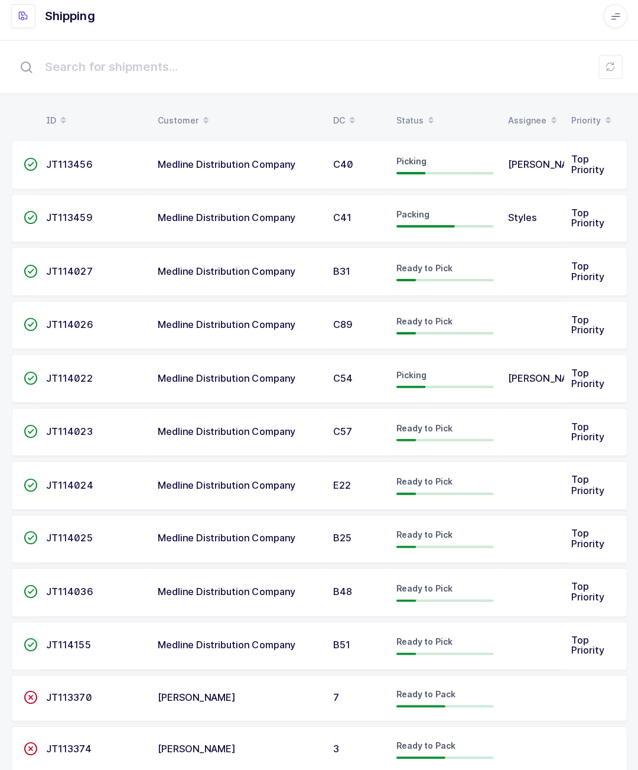
click at [592, 268] on span "Top Priority" at bounding box center [584, 276] width 33 height 22
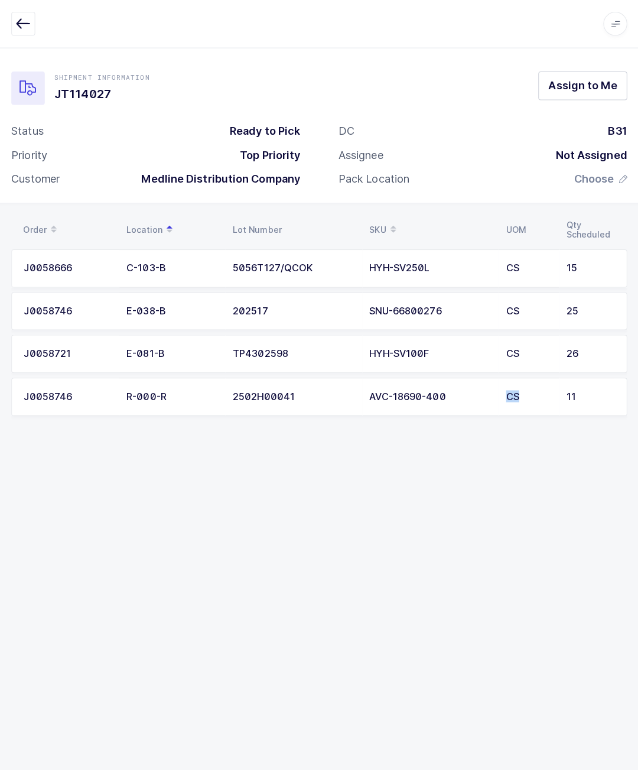
scroll to position [14, 0]
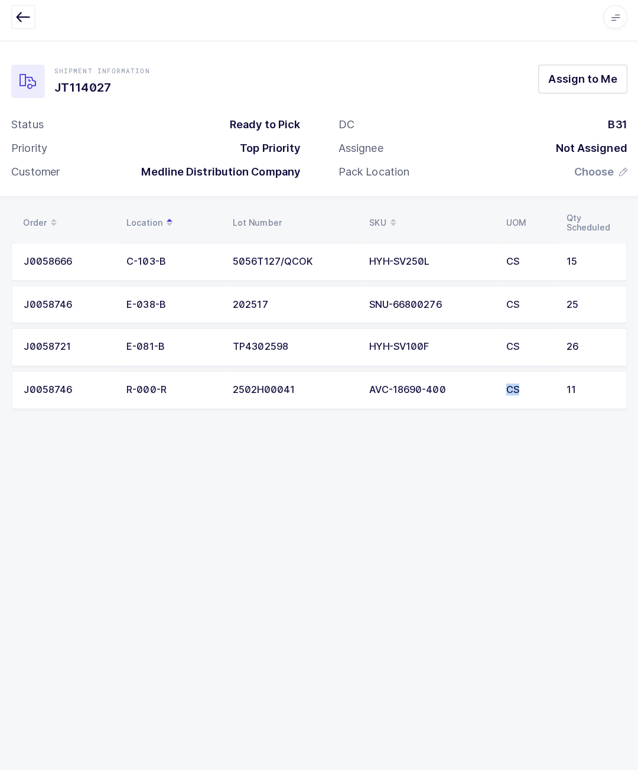
click at [26, 25] on button "button" at bounding box center [26, 24] width 24 height 24
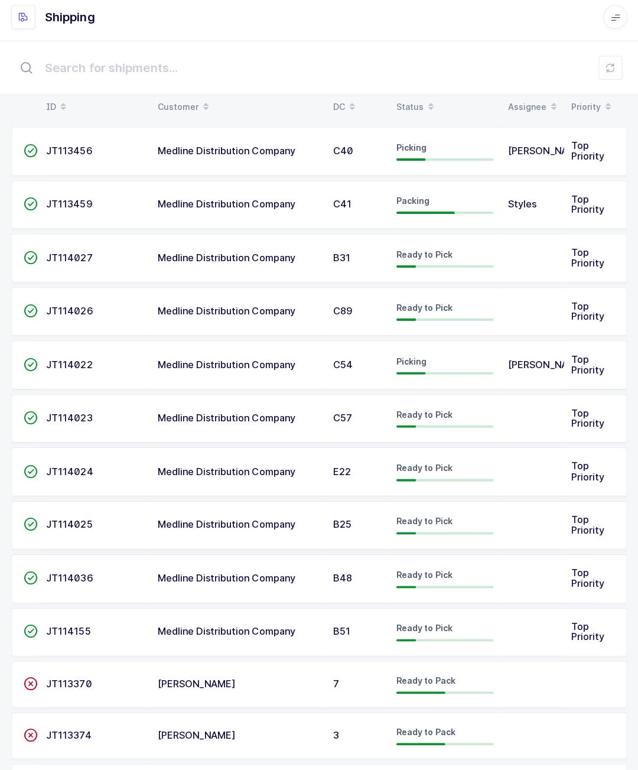
click at [173, 134] on td "Medline Distribution Company" at bounding box center [239, 156] width 174 height 48
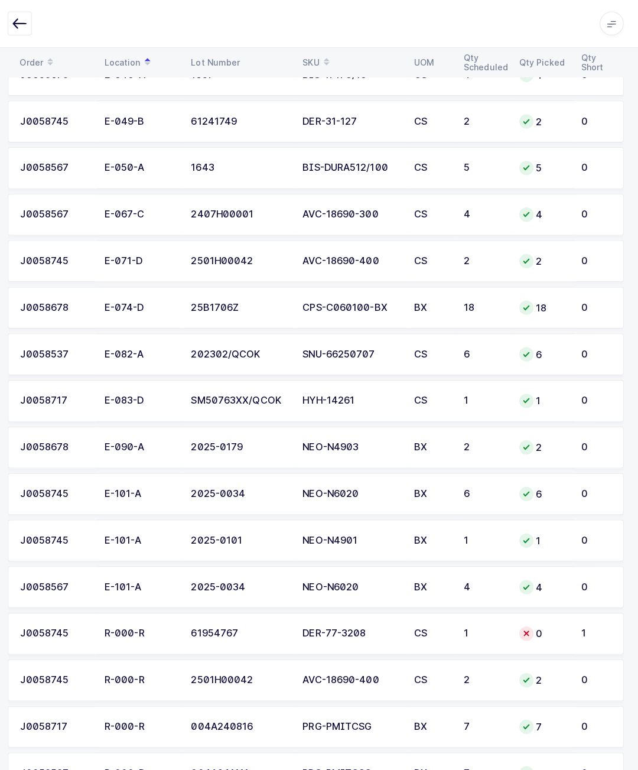
scroll to position [1806, 0]
click at [19, 27] on icon "button" at bounding box center [26, 24] width 14 height 14
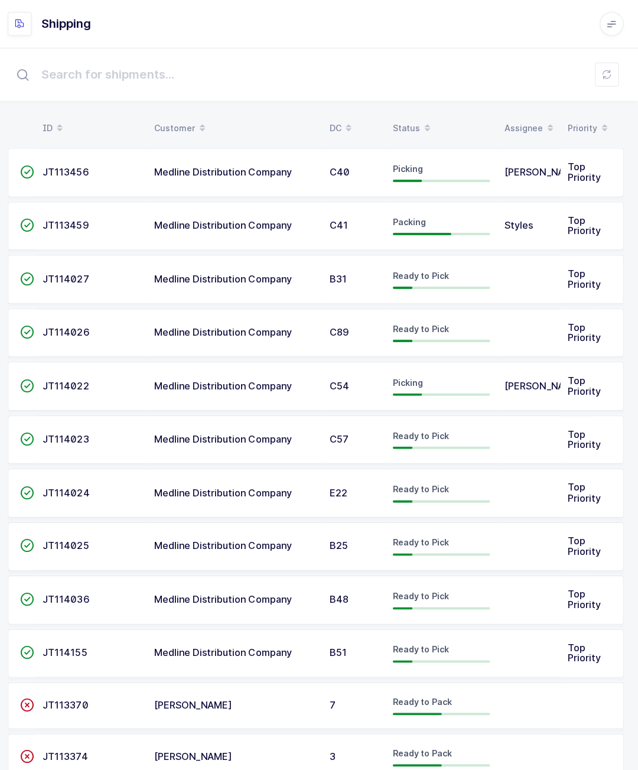
click at [617, 25] on span at bounding box center [612, 24] width 24 height 24
click at [560, 157] on div "Glenn R." at bounding box center [562, 152] width 88 height 14
click at [545, 162] on li "Logout" at bounding box center [562, 165] width 88 height 9
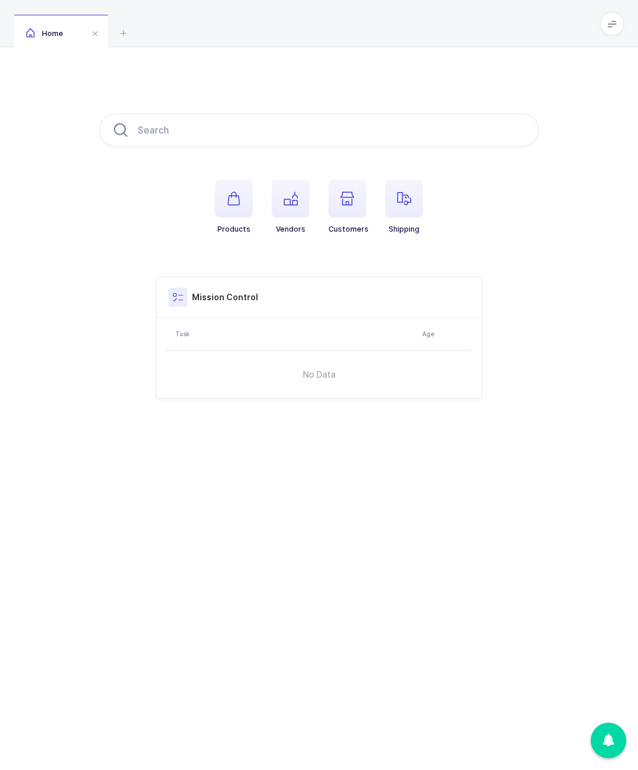
click at [613, 31] on span at bounding box center [612, 24] width 24 height 24
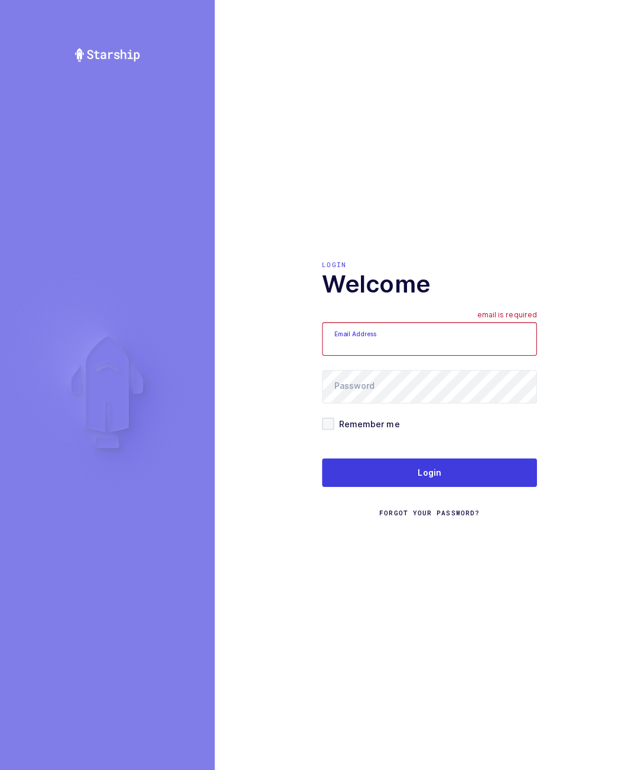
click at [472, 352] on input "Email Address" at bounding box center [425, 335] width 213 height 33
click at [476, 352] on input "Email Address" at bounding box center [425, 335] width 213 height 33
click at [477, 352] on input "Email Address" at bounding box center [425, 335] width 213 height 33
click at [508, 352] on input "Email Address" at bounding box center [425, 335] width 213 height 33
type input "lcolon1212@gmail.com"
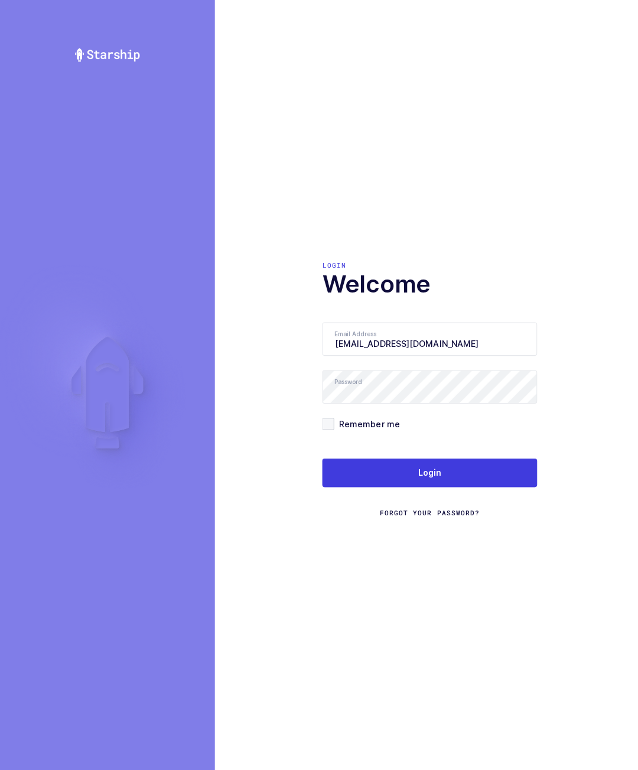
click at [492, 482] on button "Login" at bounding box center [425, 468] width 213 height 28
